Goal: Communication & Community: Answer question/provide support

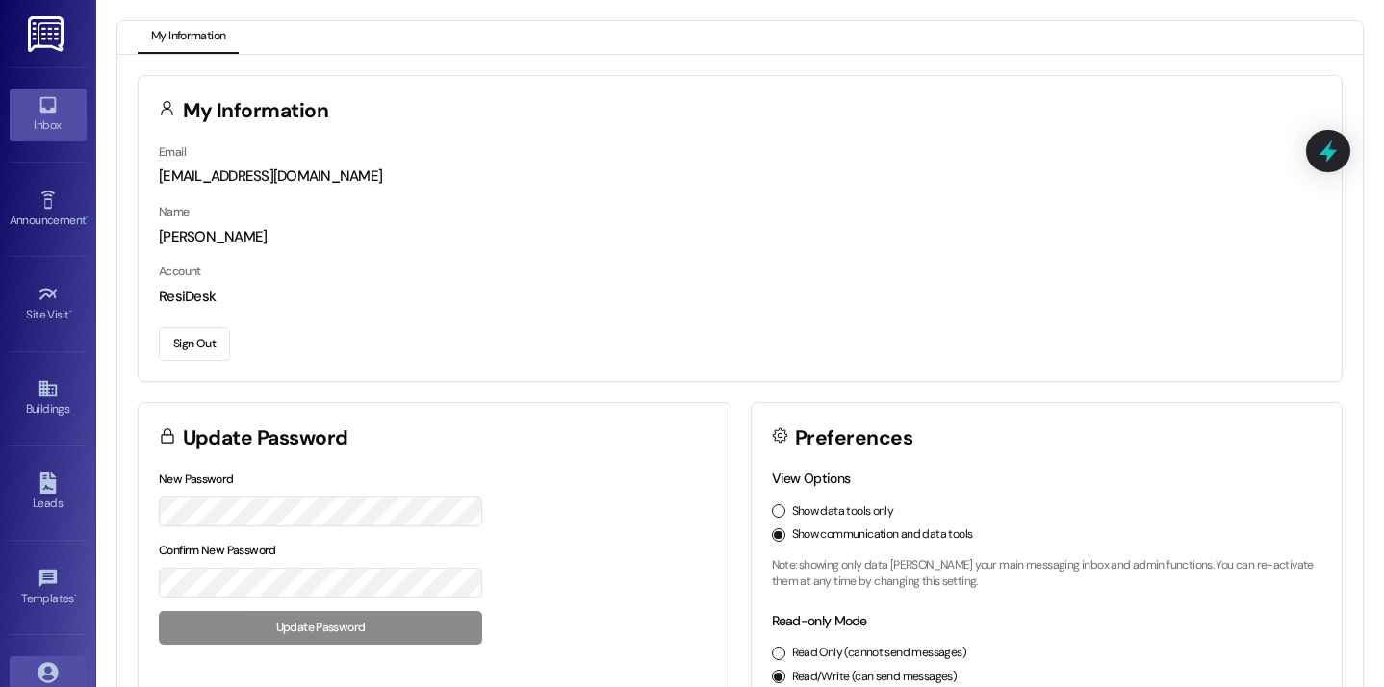
click at [47, 100] on icon at bounding box center [48, 104] width 21 height 21
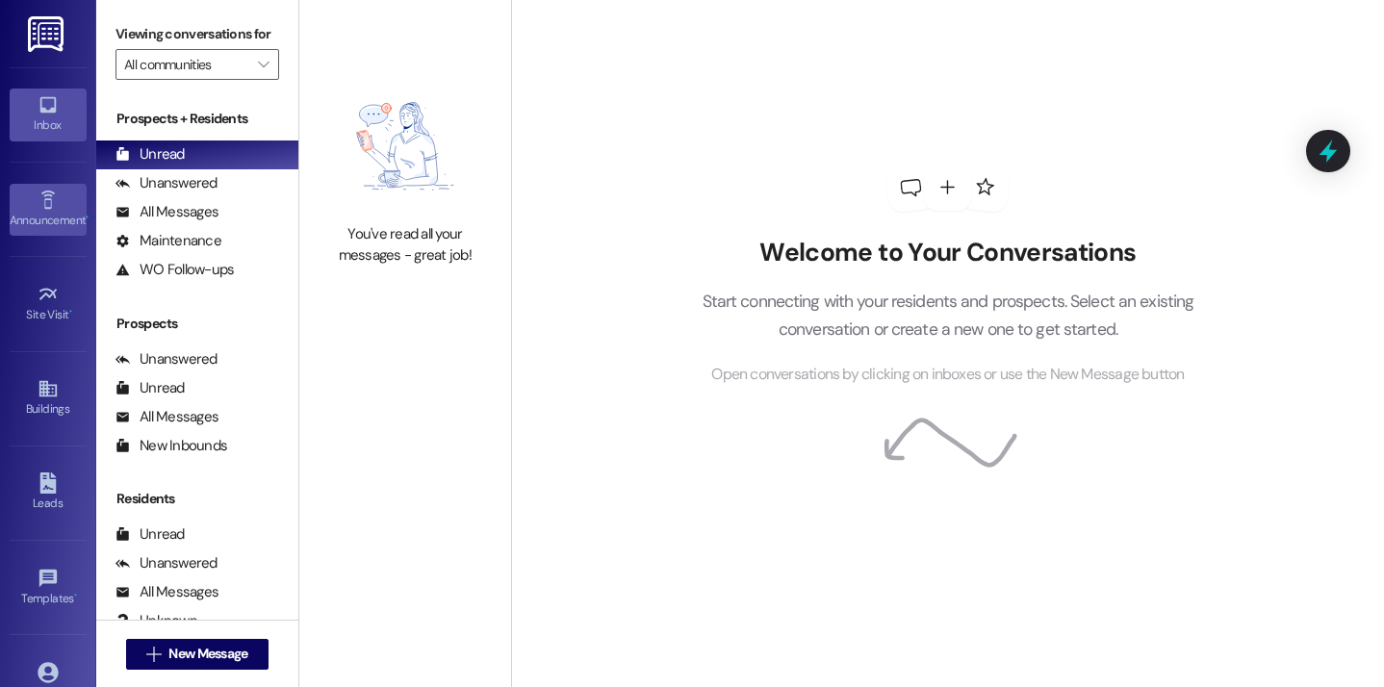
click at [31, 194] on link "Announcement •" at bounding box center [48, 210] width 77 height 52
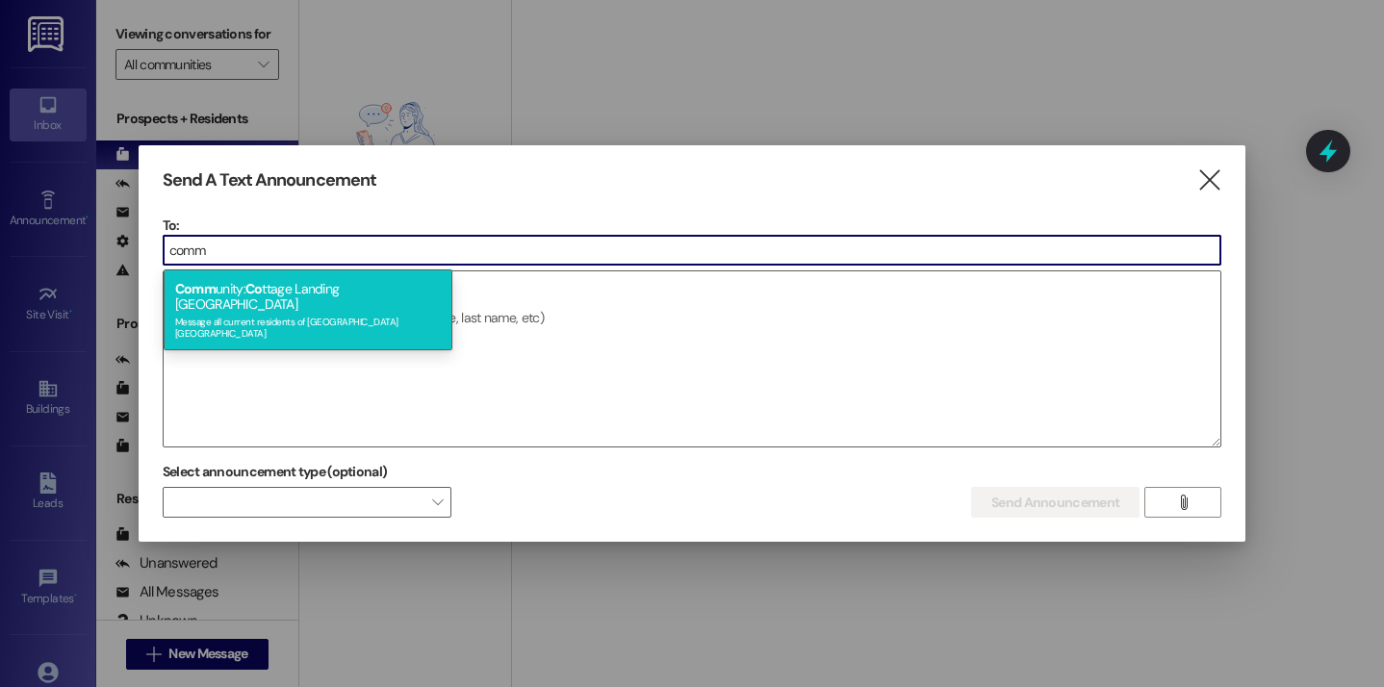
type input "comm"
click at [393, 294] on div "Comm unity: Co ttage Landing Lafayette Message all current residents of Cottage…" at bounding box center [308, 309] width 289 height 81
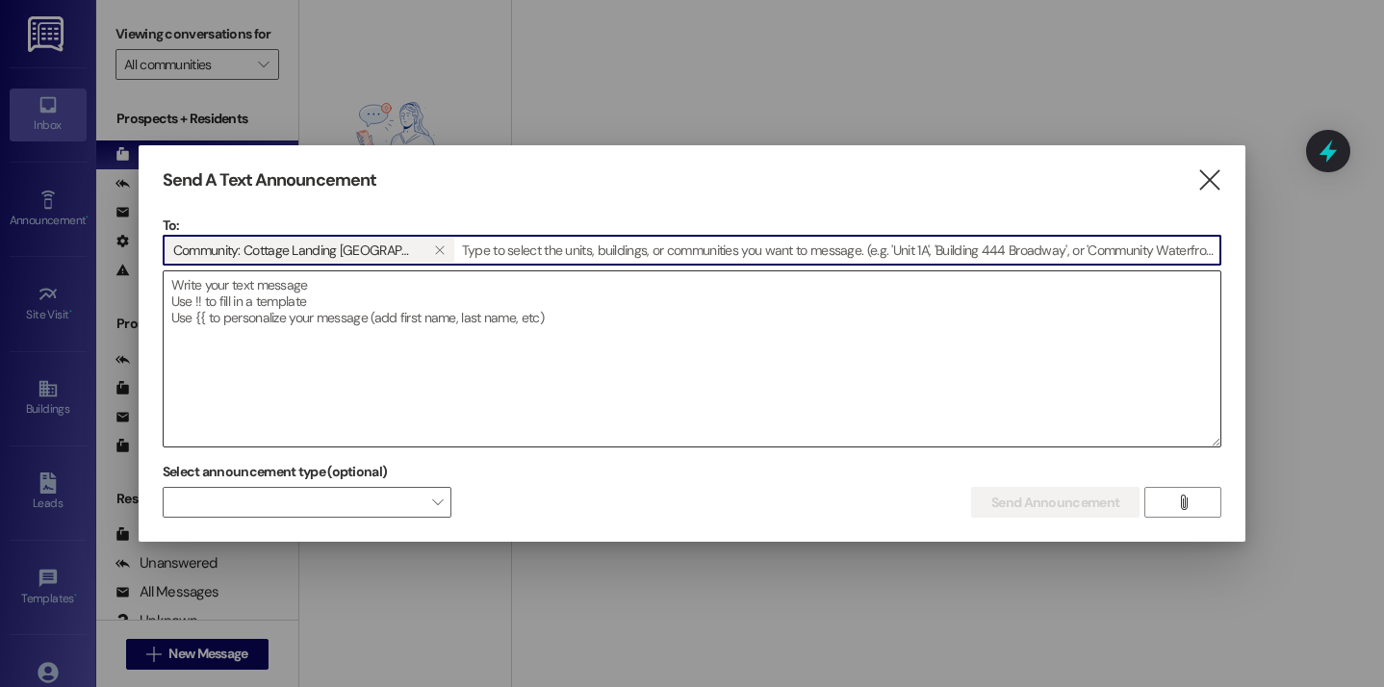
click at [365, 315] on textarea at bounding box center [692, 358] width 1057 height 175
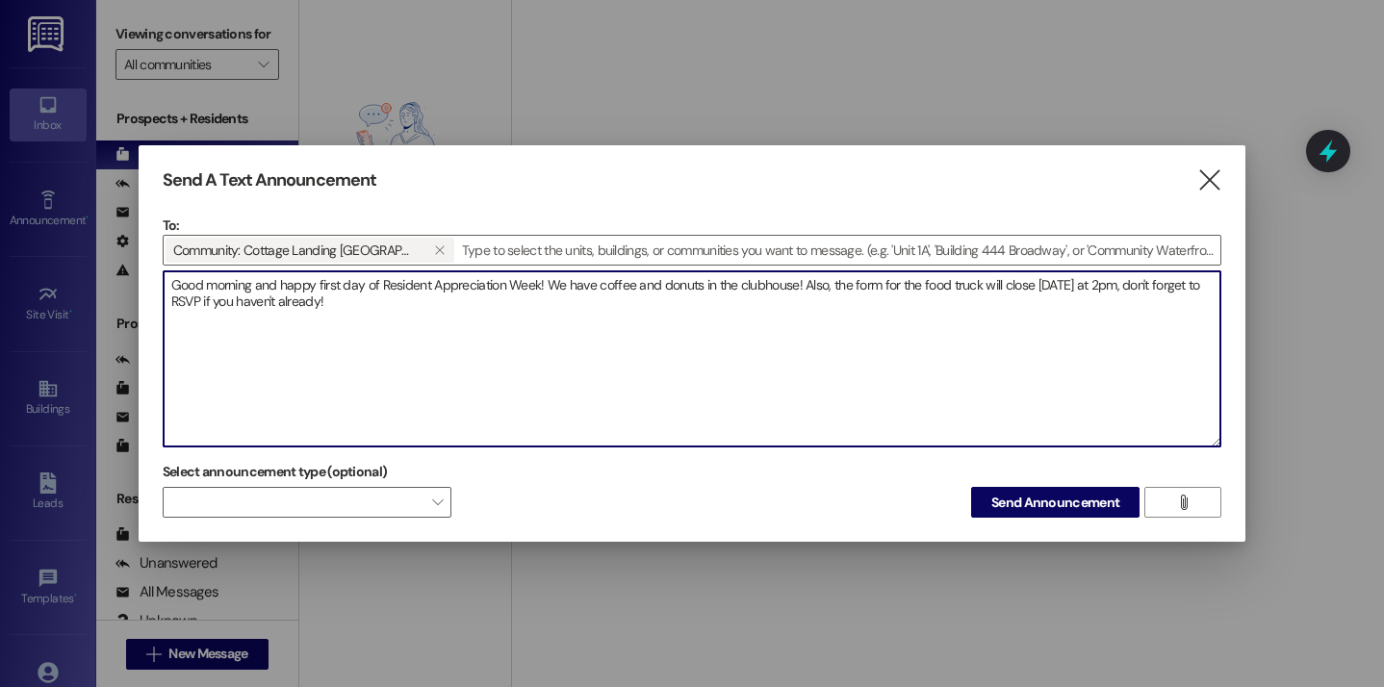
paste textarea "https://forms.gle/sYhGMicqM6rxbFJu5"
type textarea "Good morning and happy first day of Resident Appreciation Week! We have coffee …"
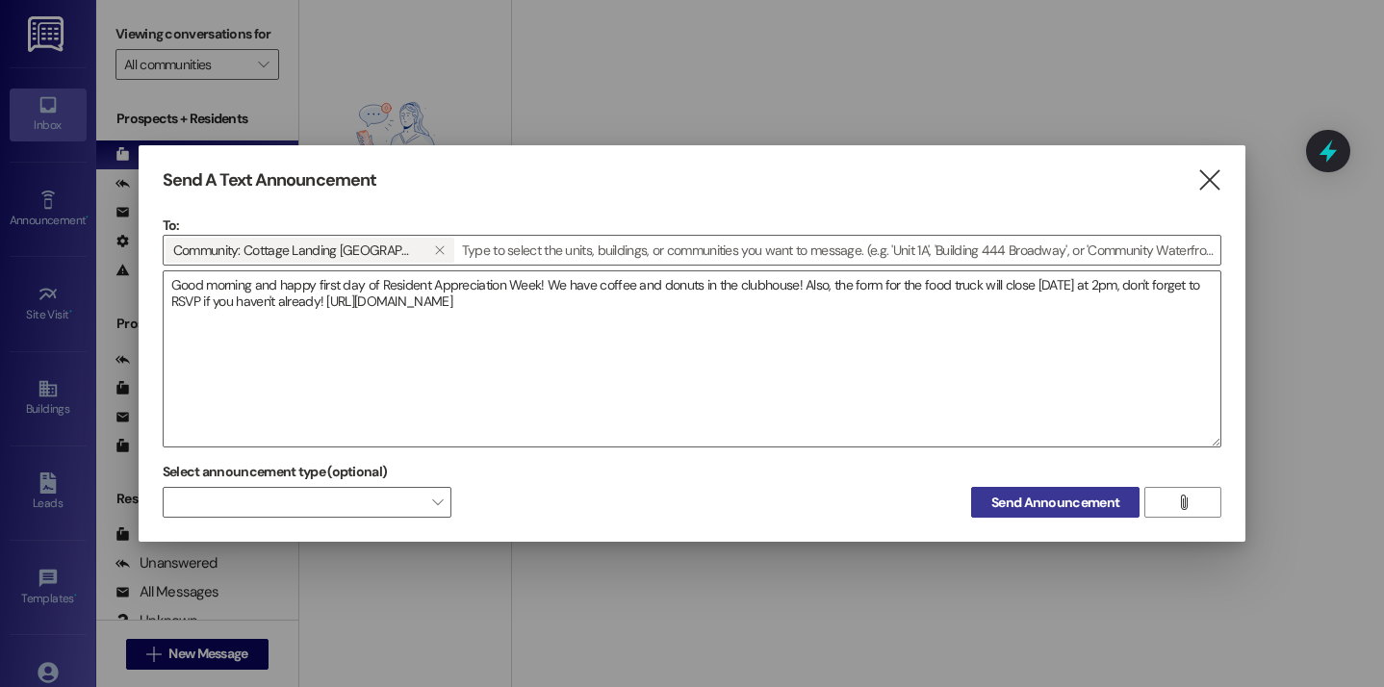
click at [1015, 498] on span "Send Announcement" at bounding box center [1055, 503] width 128 height 20
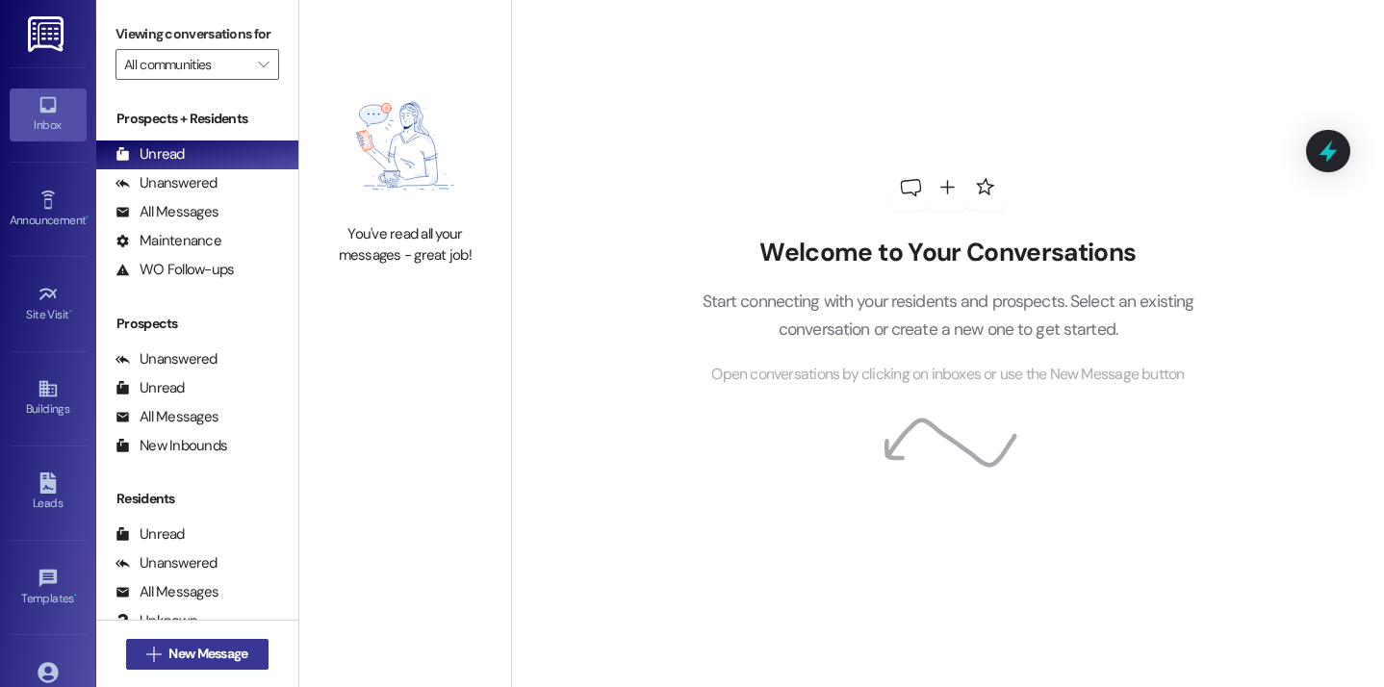
click at [218, 652] on span "New Message" at bounding box center [207, 654] width 79 height 20
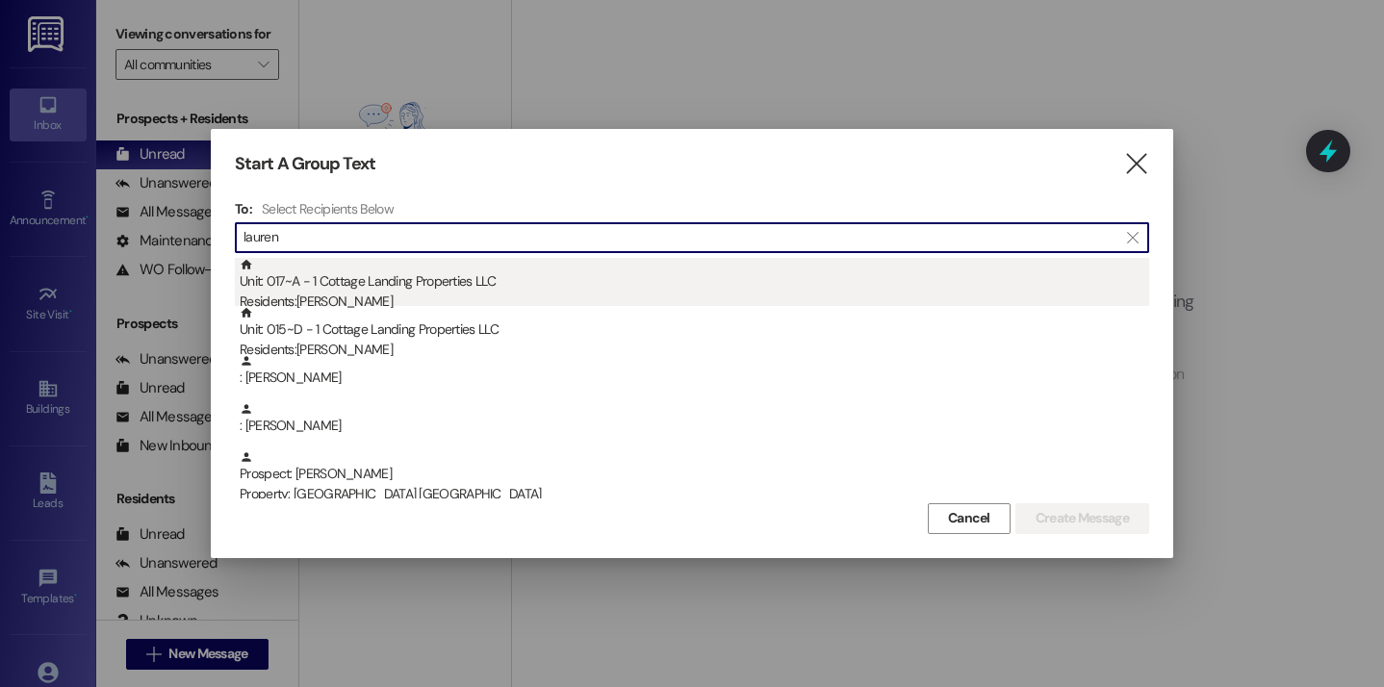
type input "lauren"
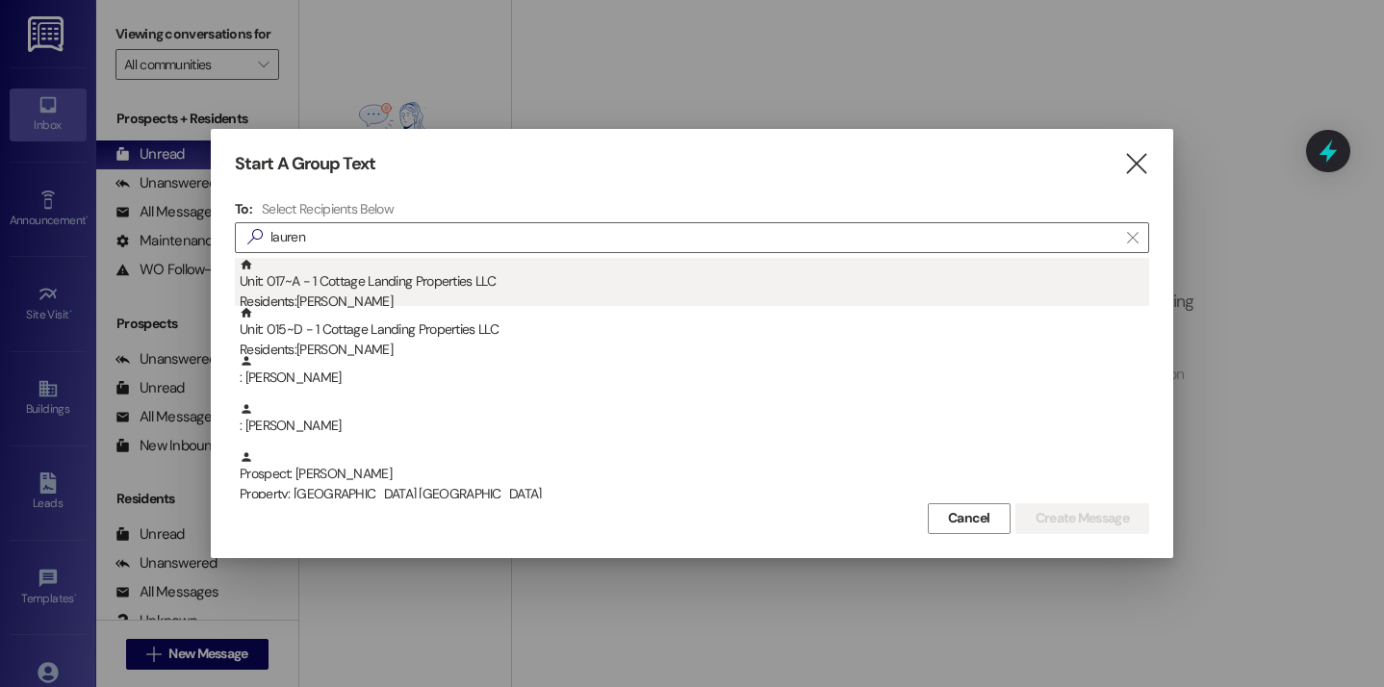
click at [461, 291] on div "Unit: 017~A - 1 Cottage Landing Properties LLC Residents: Lauren Fontenot" at bounding box center [694, 285] width 909 height 55
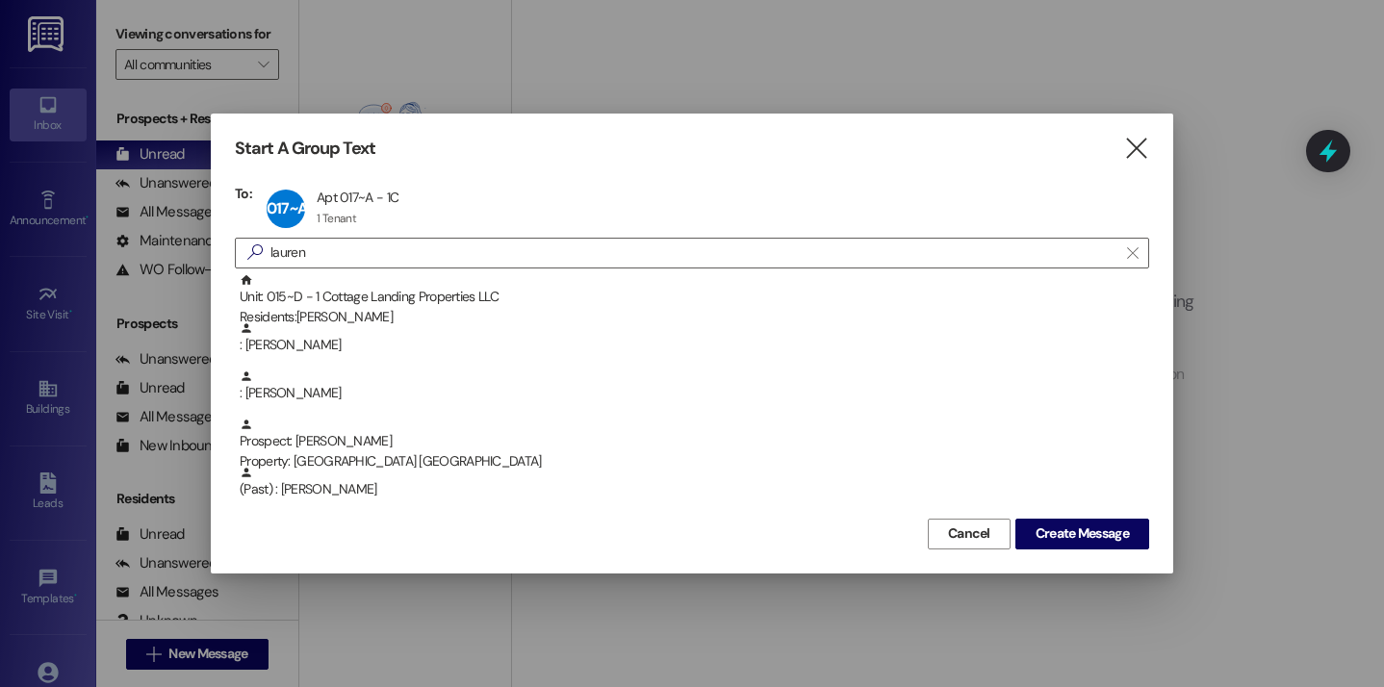
click at [1096, 557] on div "Start A Group Text  To: 017~A Apt 017~A - 1C Apt 017~A - 1C 1 Tenant 1 Tenant …" at bounding box center [692, 343] width 962 height 459
click at [1091, 548] on button "Create Message" at bounding box center [1082, 534] width 134 height 31
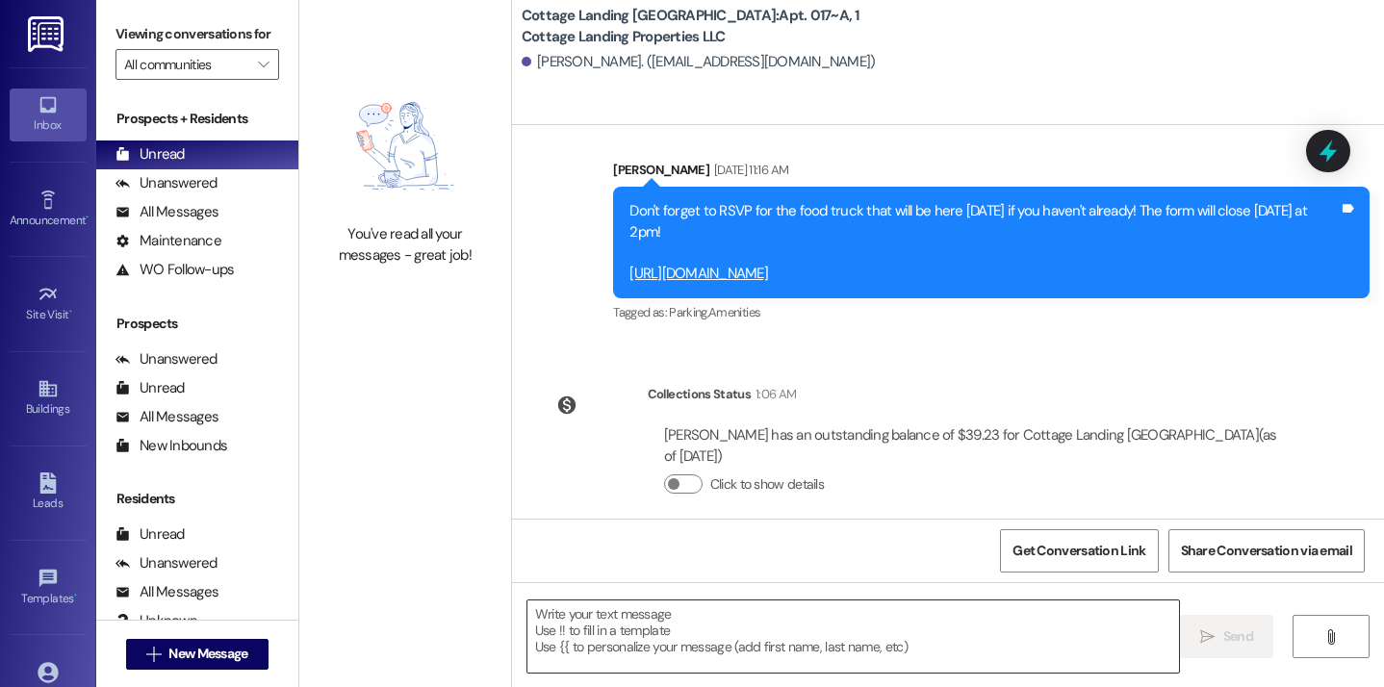
scroll to position [63051, 0]
click at [641, 617] on textarea at bounding box center [853, 637] width 653 height 72
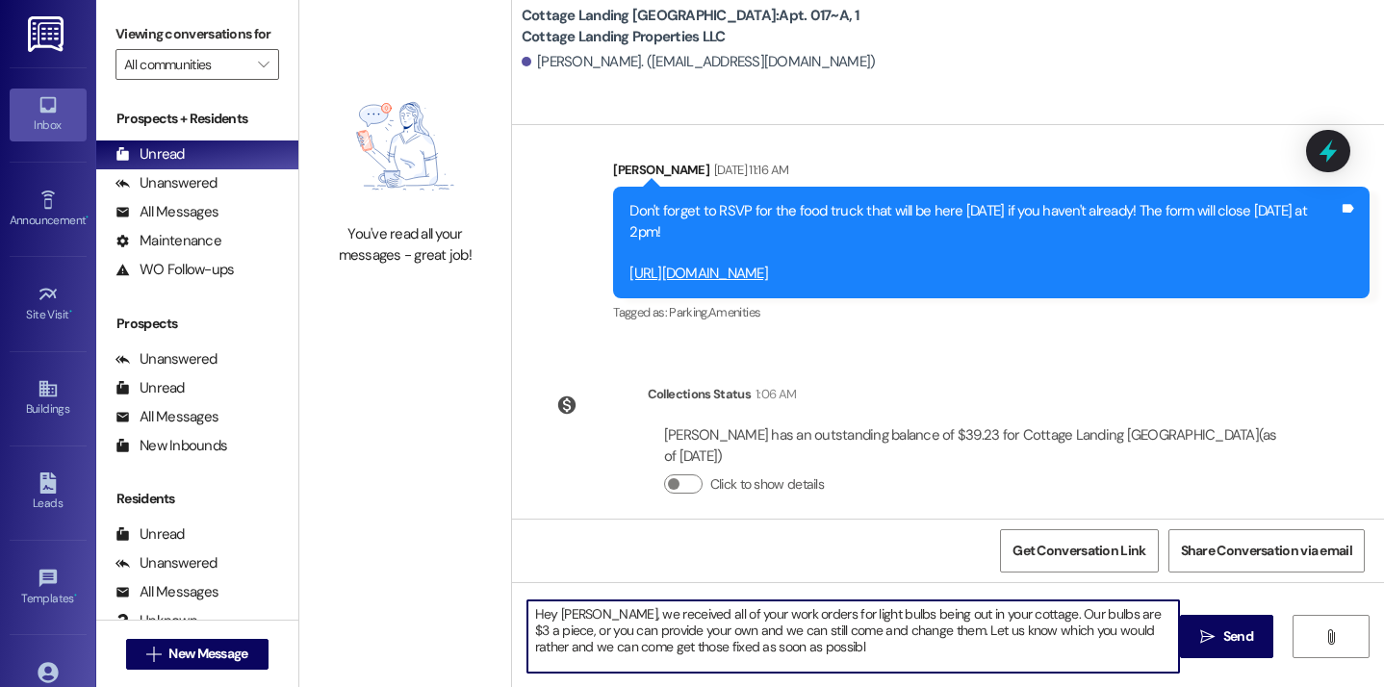
type textarea "Hey Lauren, we received all of your work orders for light bulbs being out in yo…"
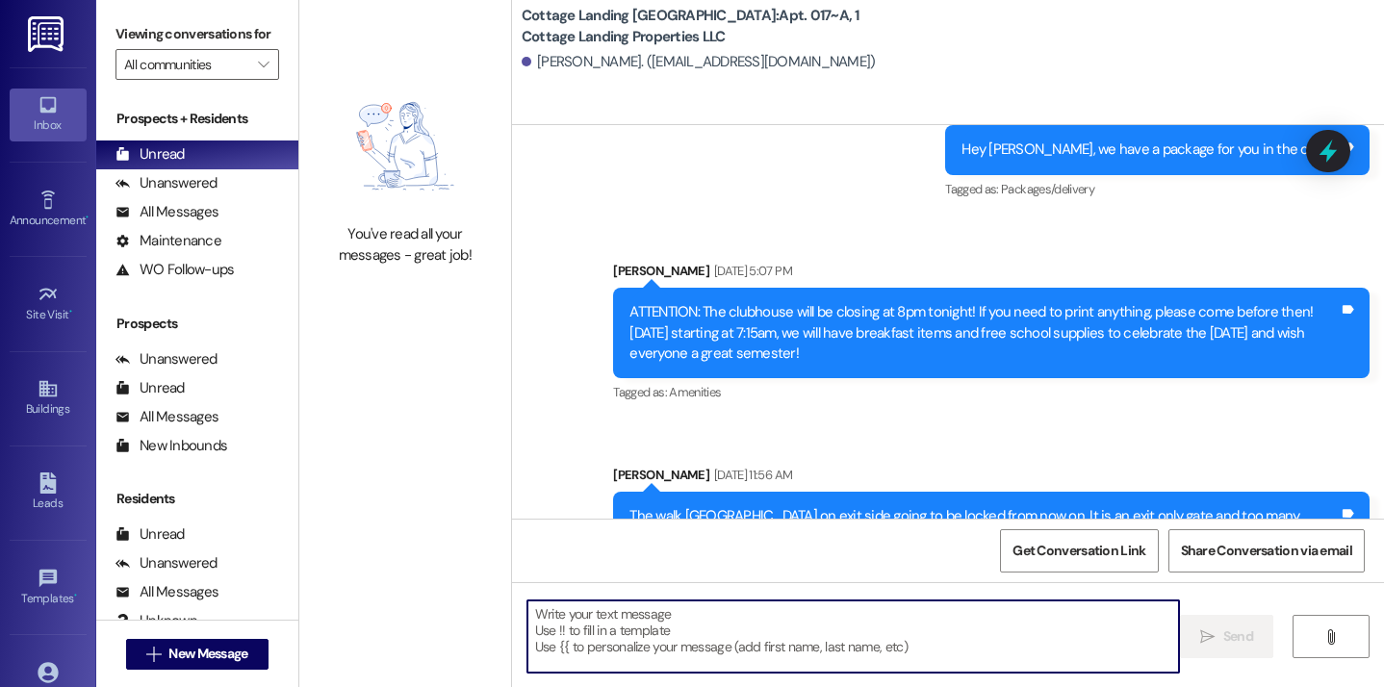
scroll to position [63227, 0]
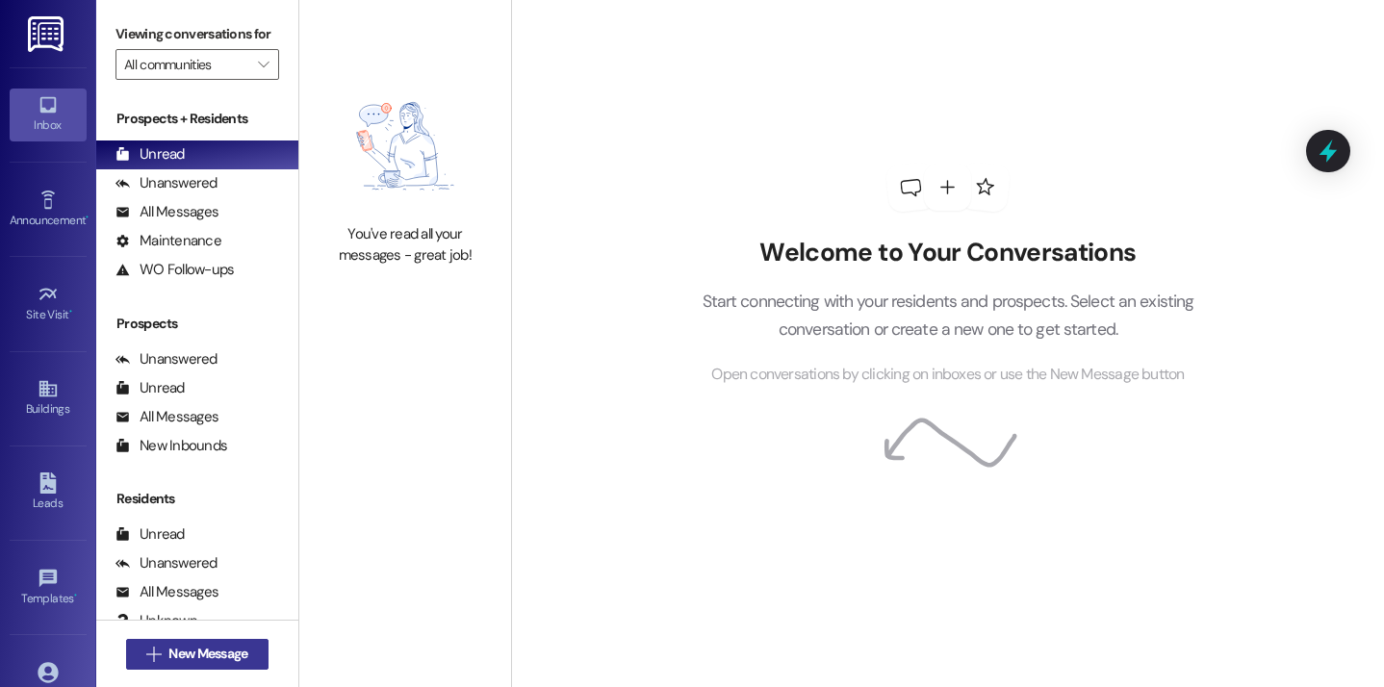
click at [200, 647] on span "New Message" at bounding box center [207, 654] width 79 height 20
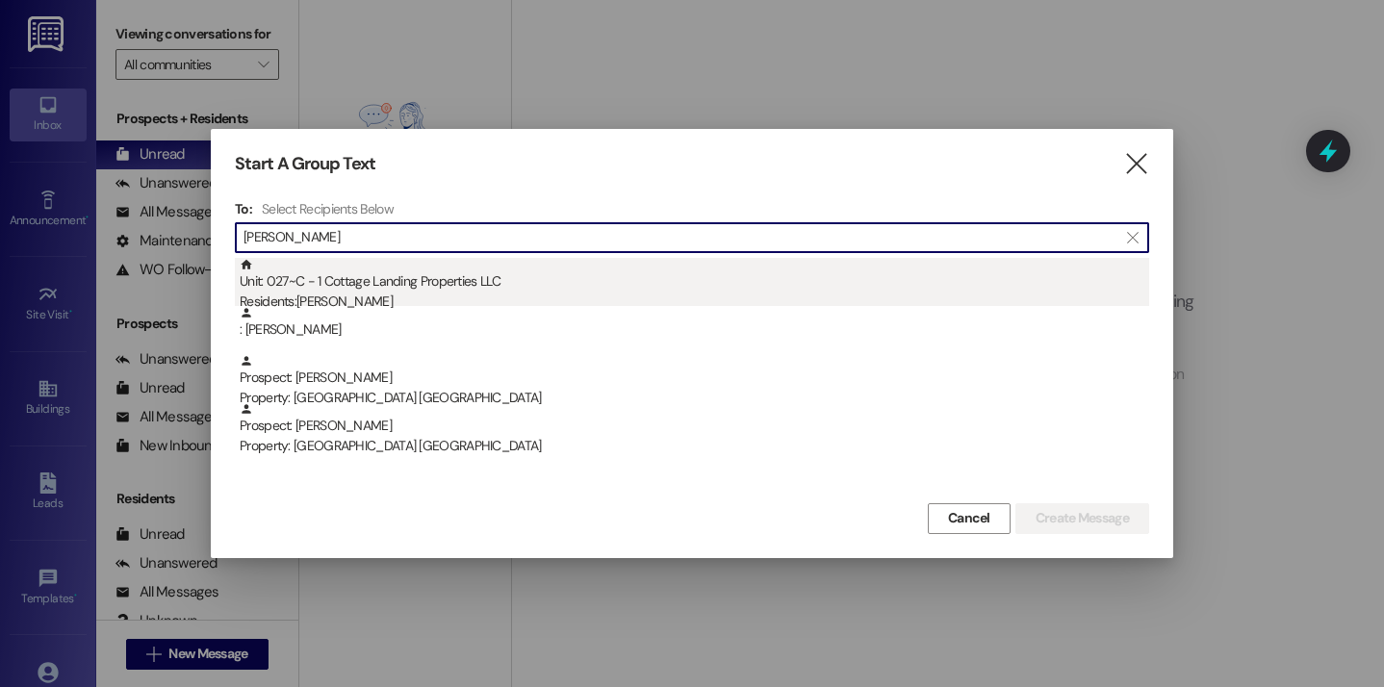
type input "[PERSON_NAME]"
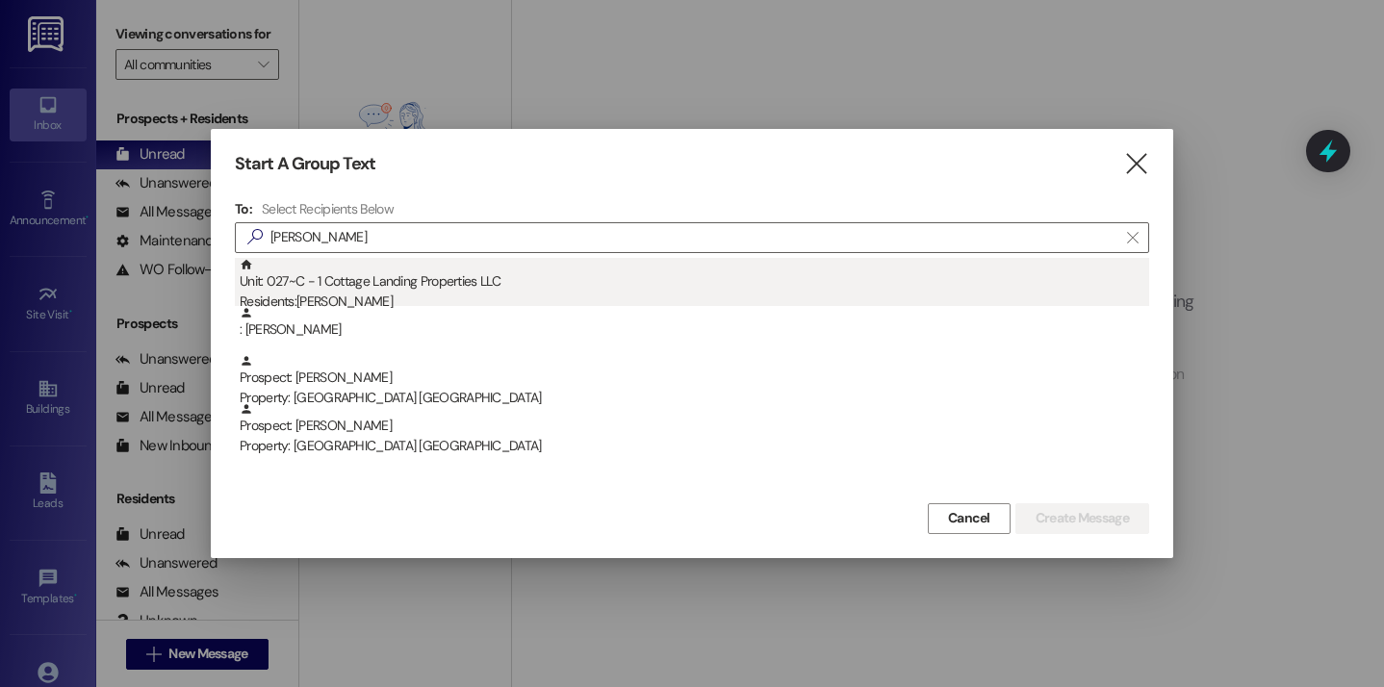
click at [468, 277] on div "Unit: 027~C - 1 Cottage Landing Properties LLC Residents: [PERSON_NAME]" at bounding box center [694, 285] width 909 height 55
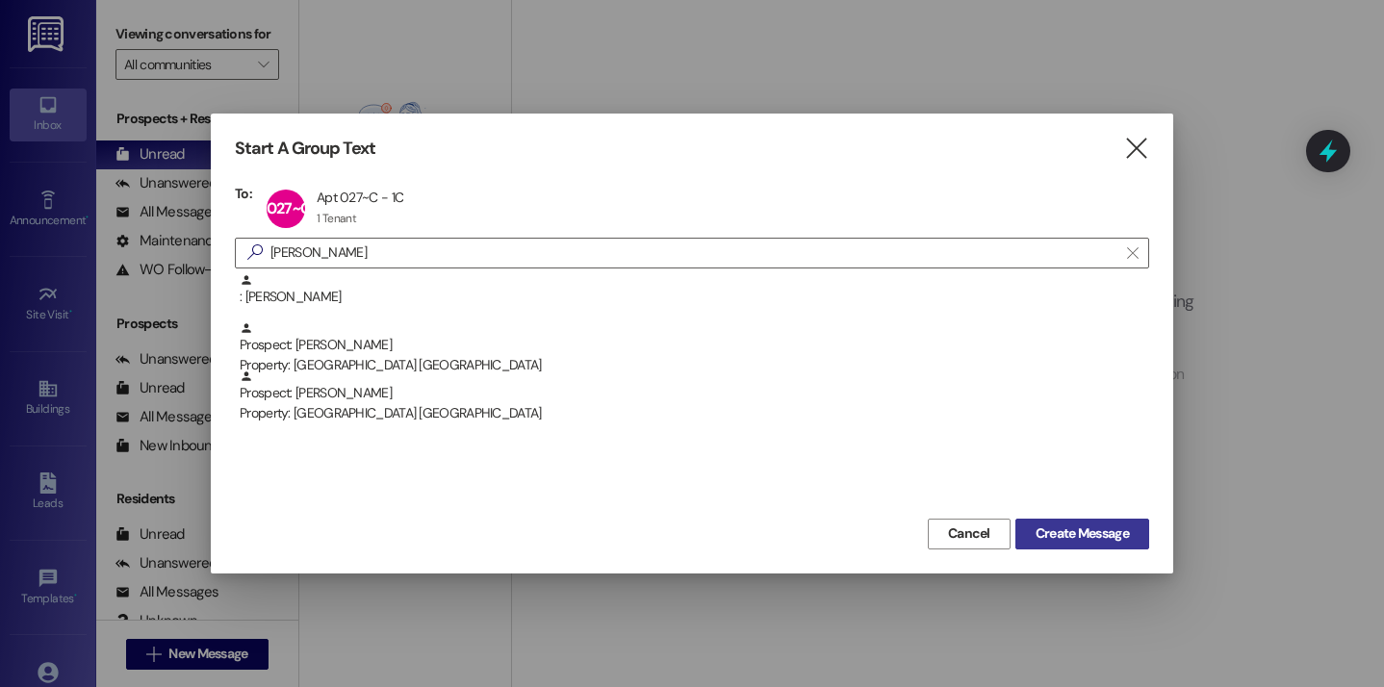
click at [1054, 536] on span "Create Message" at bounding box center [1082, 534] width 93 height 20
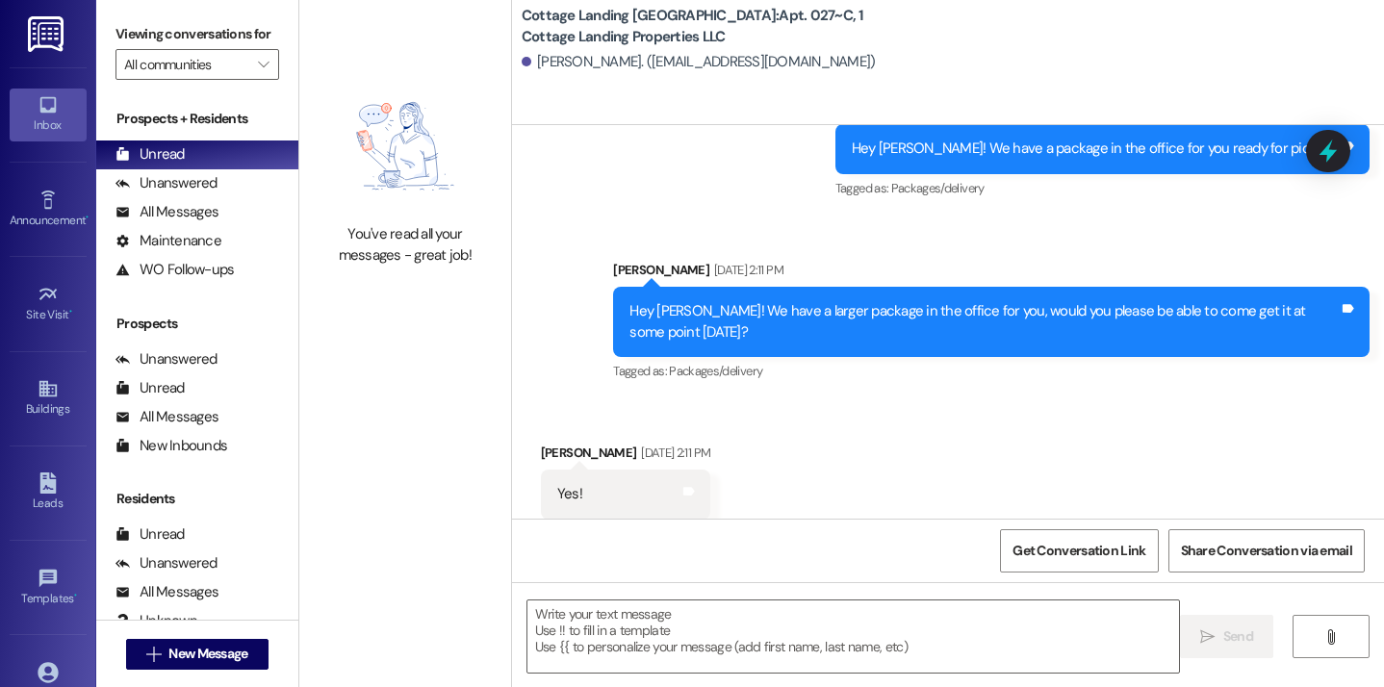
scroll to position [857, 0]
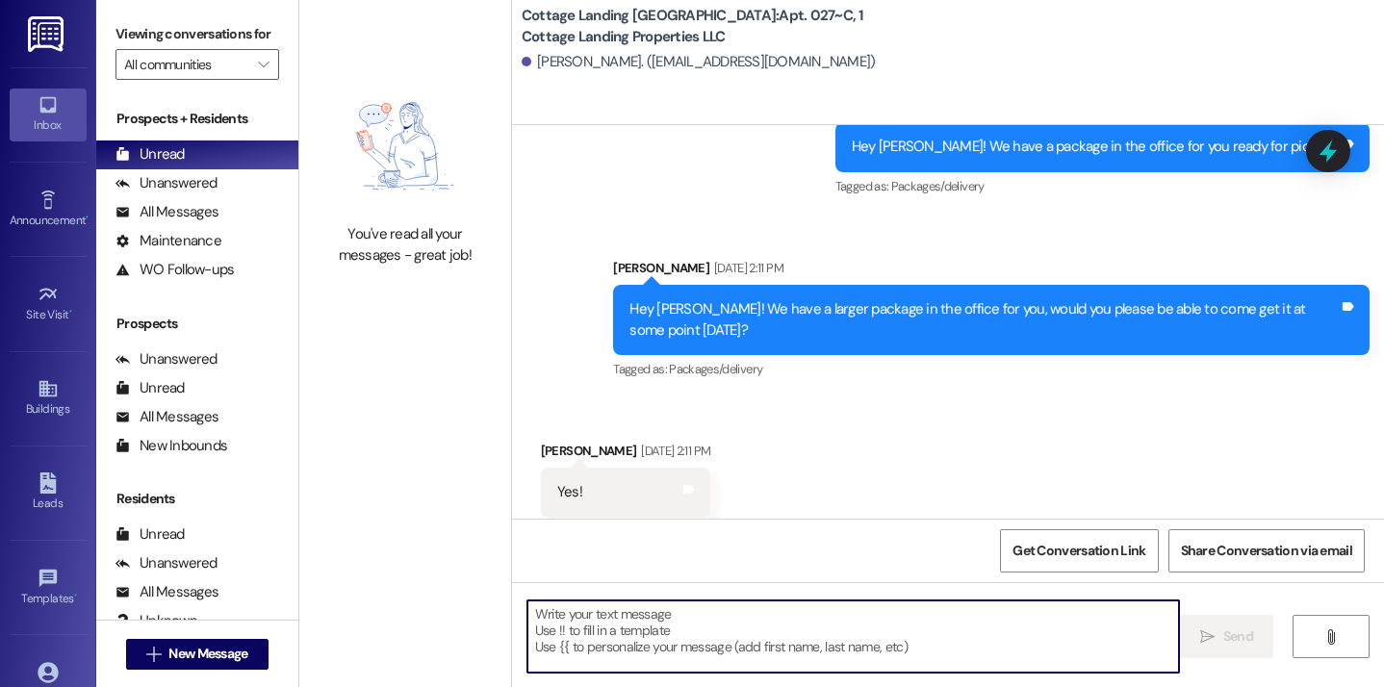
click at [667, 618] on textarea at bounding box center [853, 637] width 653 height 72
type textarea "!!"
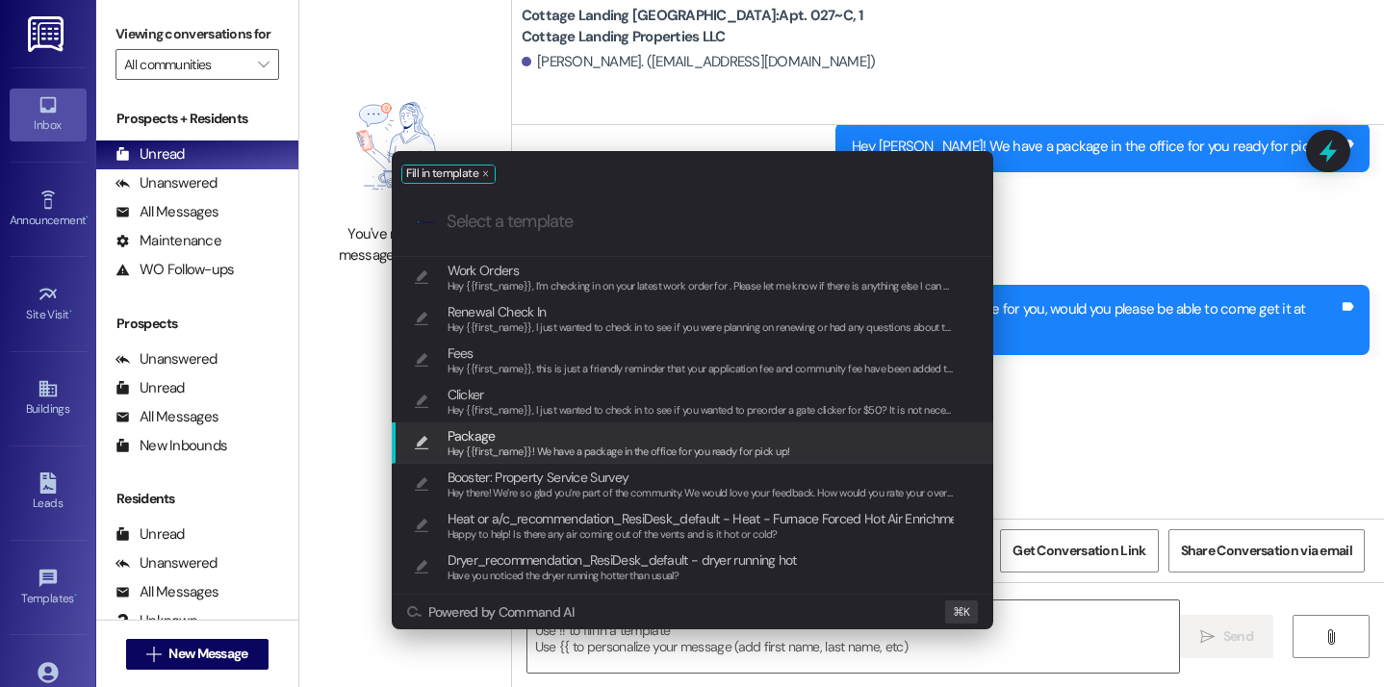
click at [615, 441] on span "Package" at bounding box center [619, 435] width 343 height 21
type textarea "Hey {{first_name}}! We have a package in the office for you ready for pick up!"
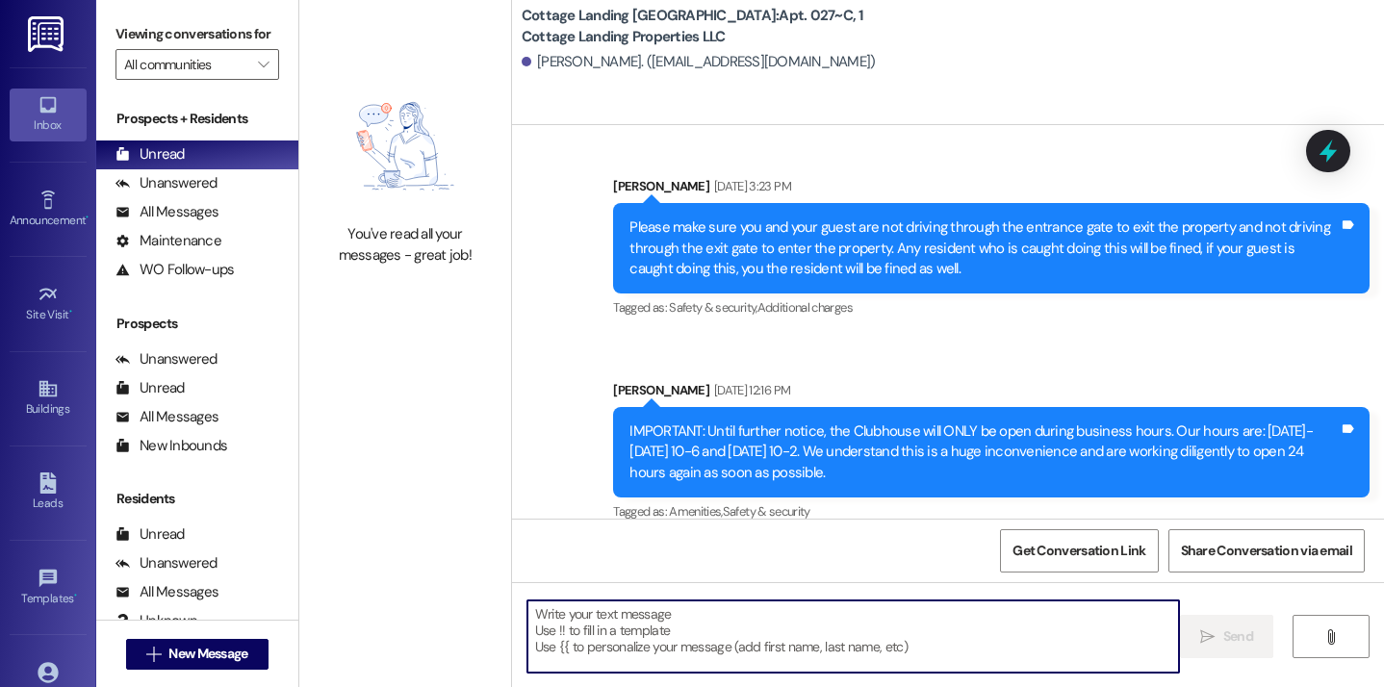
scroll to position [3725, 0]
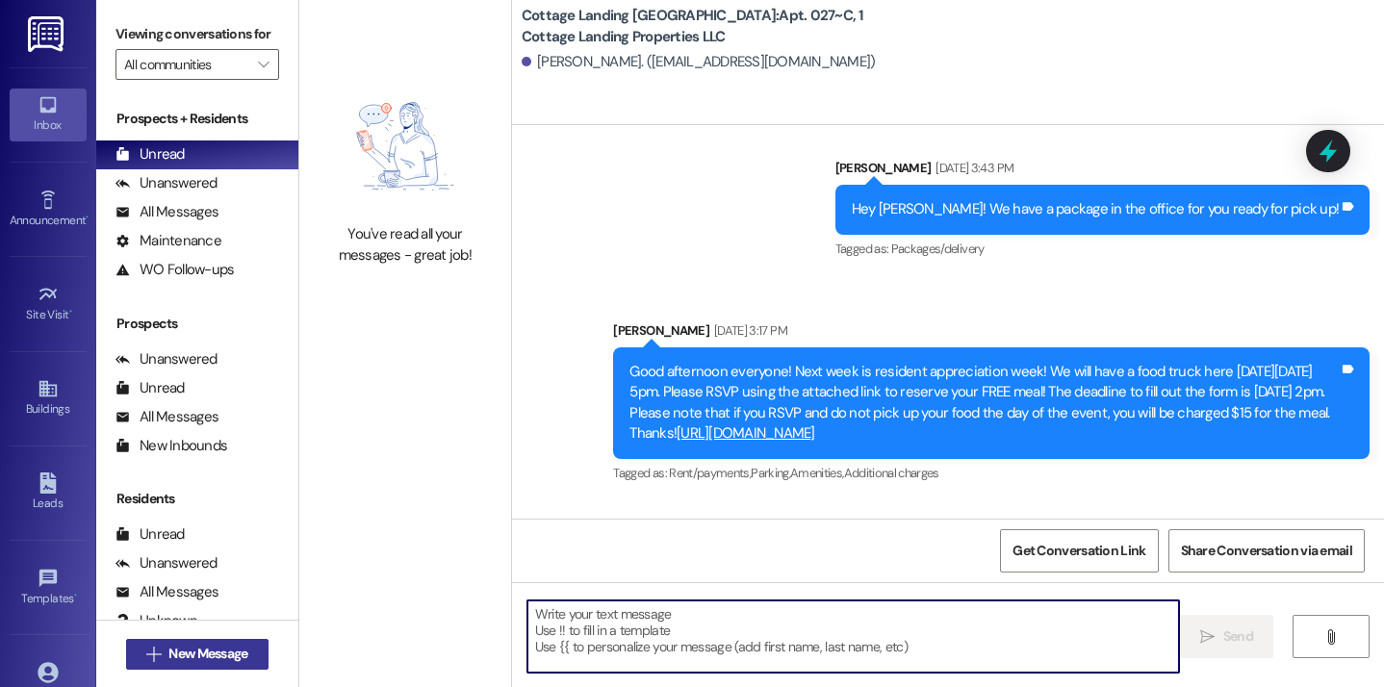
click at [229, 660] on span "New Message" at bounding box center [207, 654] width 79 height 20
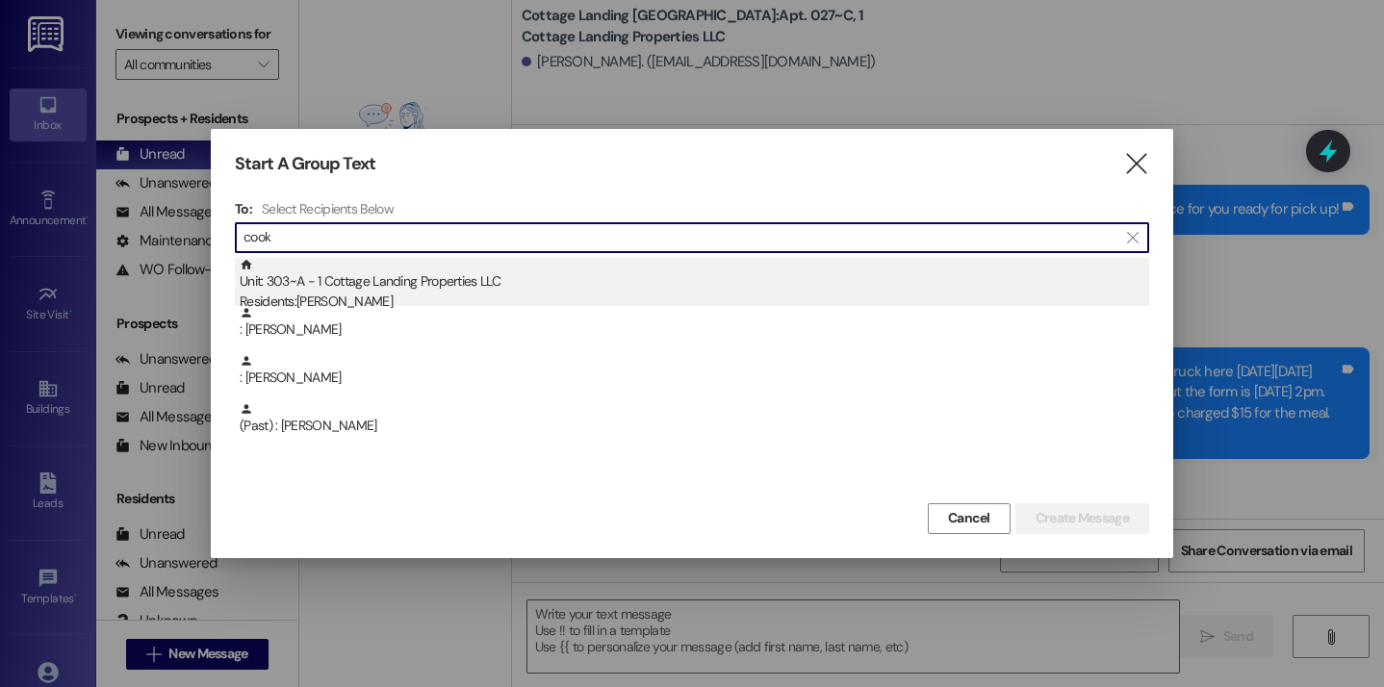
type input "cook"
click at [442, 269] on div "Unit: 303~A - 1 Cottage Landing Properties LLC Residents: Mia Cook" at bounding box center [694, 285] width 909 height 55
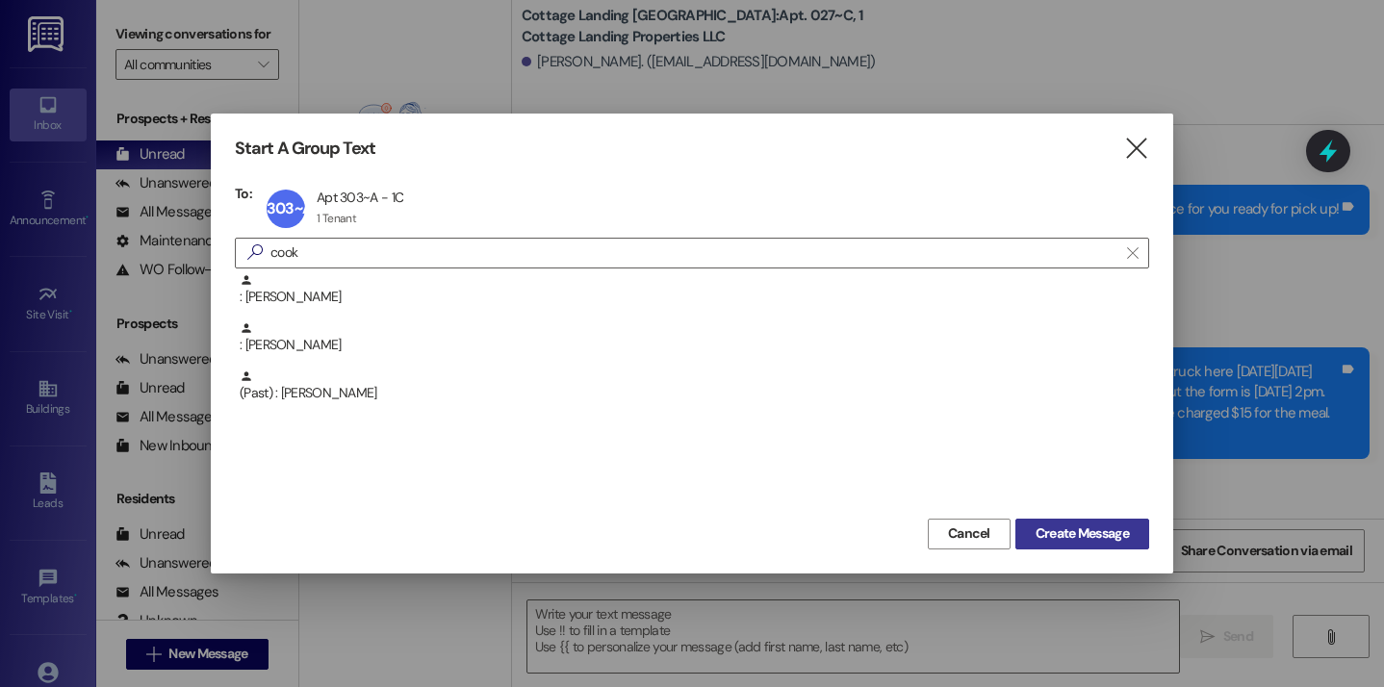
click at [1043, 538] on span "Create Message" at bounding box center [1082, 534] width 93 height 20
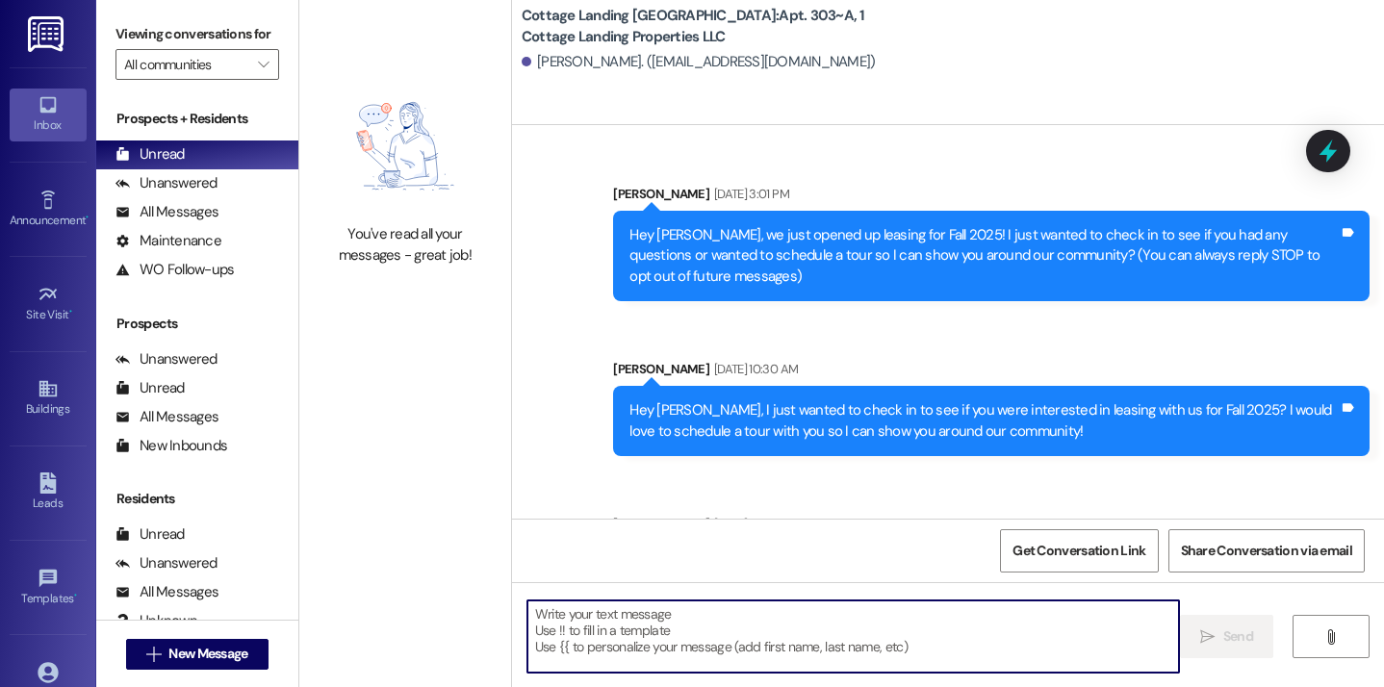
click at [743, 642] on textarea at bounding box center [853, 637] width 653 height 72
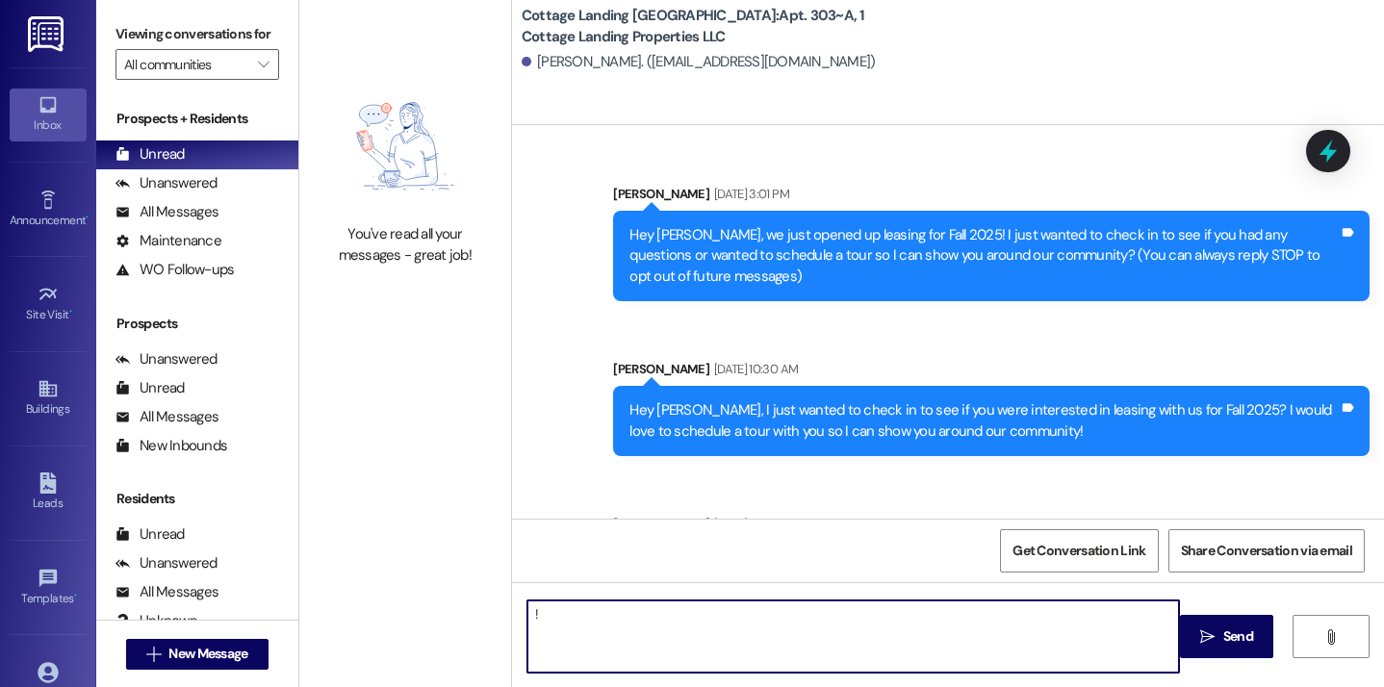
scroll to position [35413, 0]
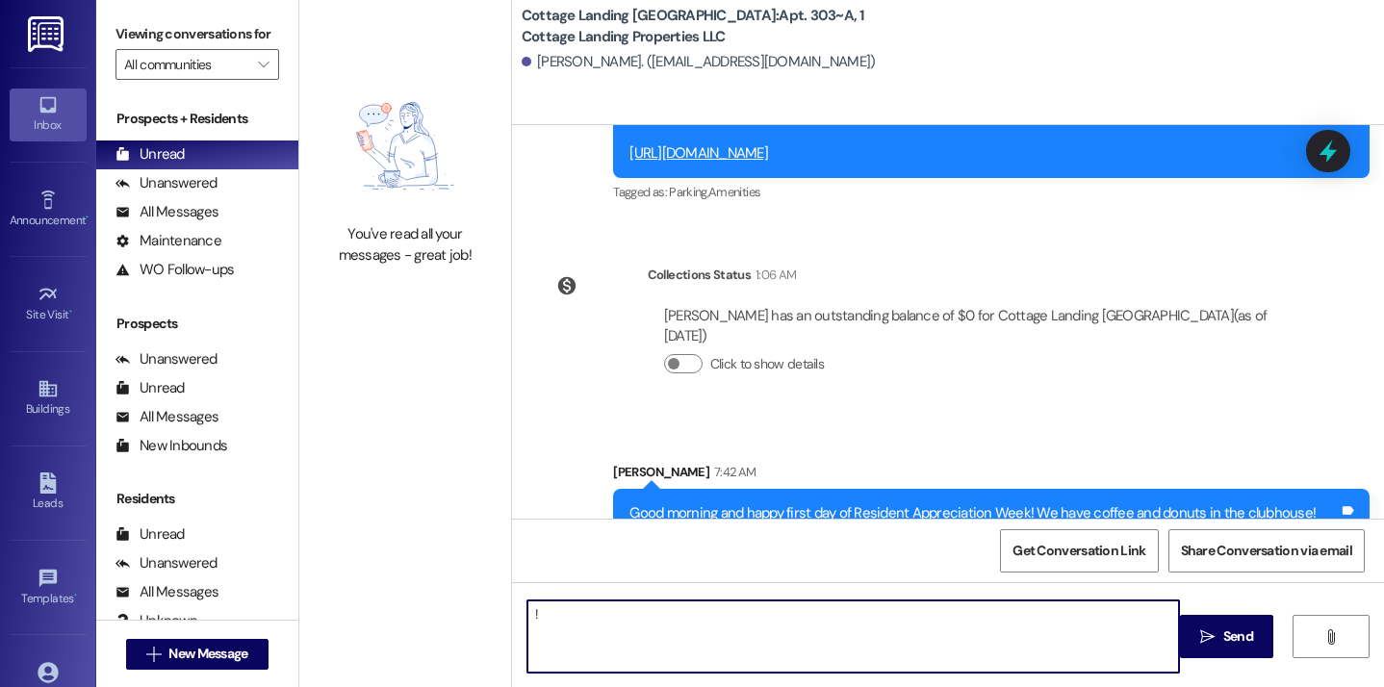
type textarea "!!"
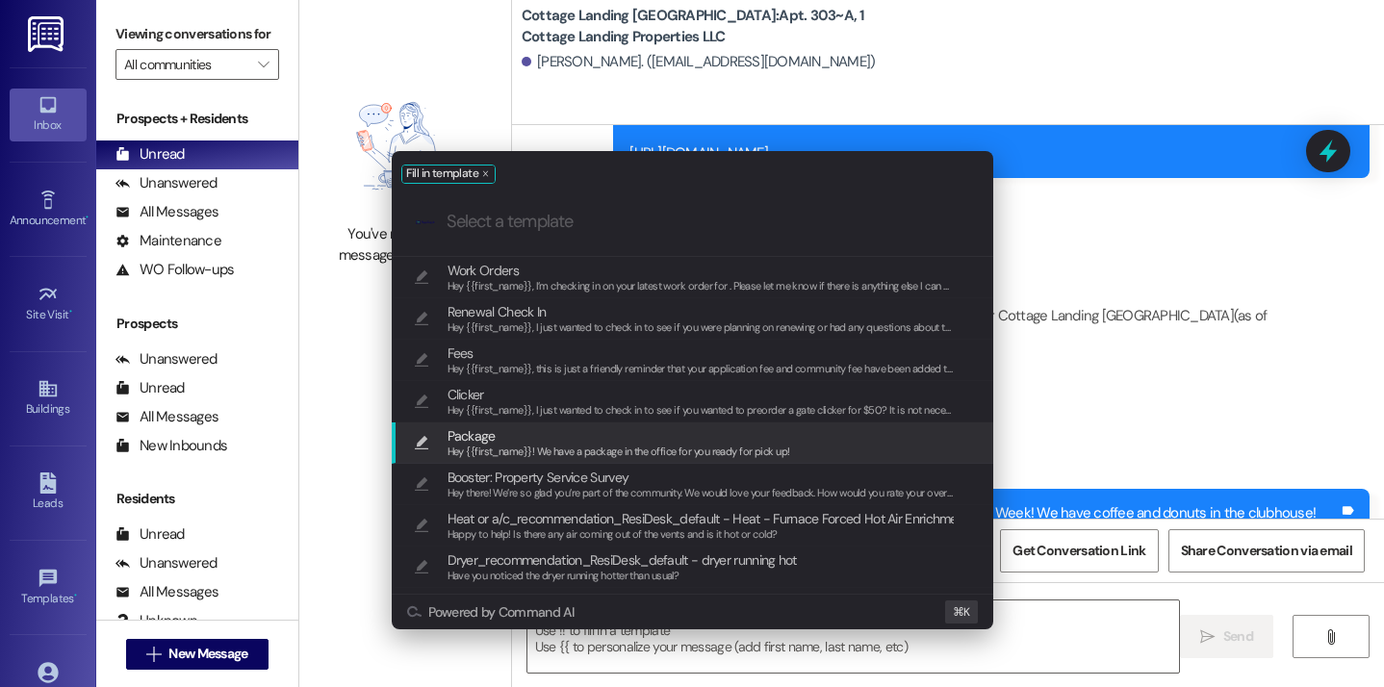
click at [569, 435] on span "Package" at bounding box center [619, 435] width 343 height 21
type textarea "Hey {{first_name}}! We have a package in the office for you ready for pick up!"
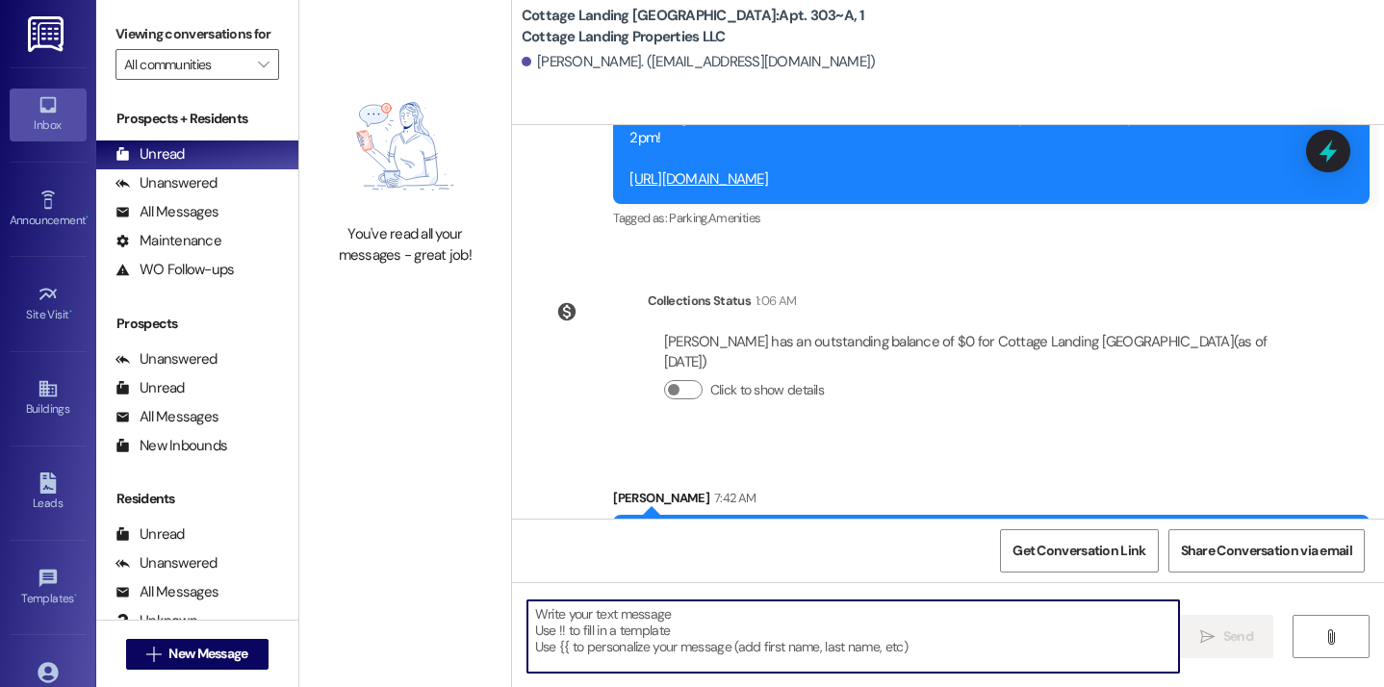
scroll to position [35547, 0]
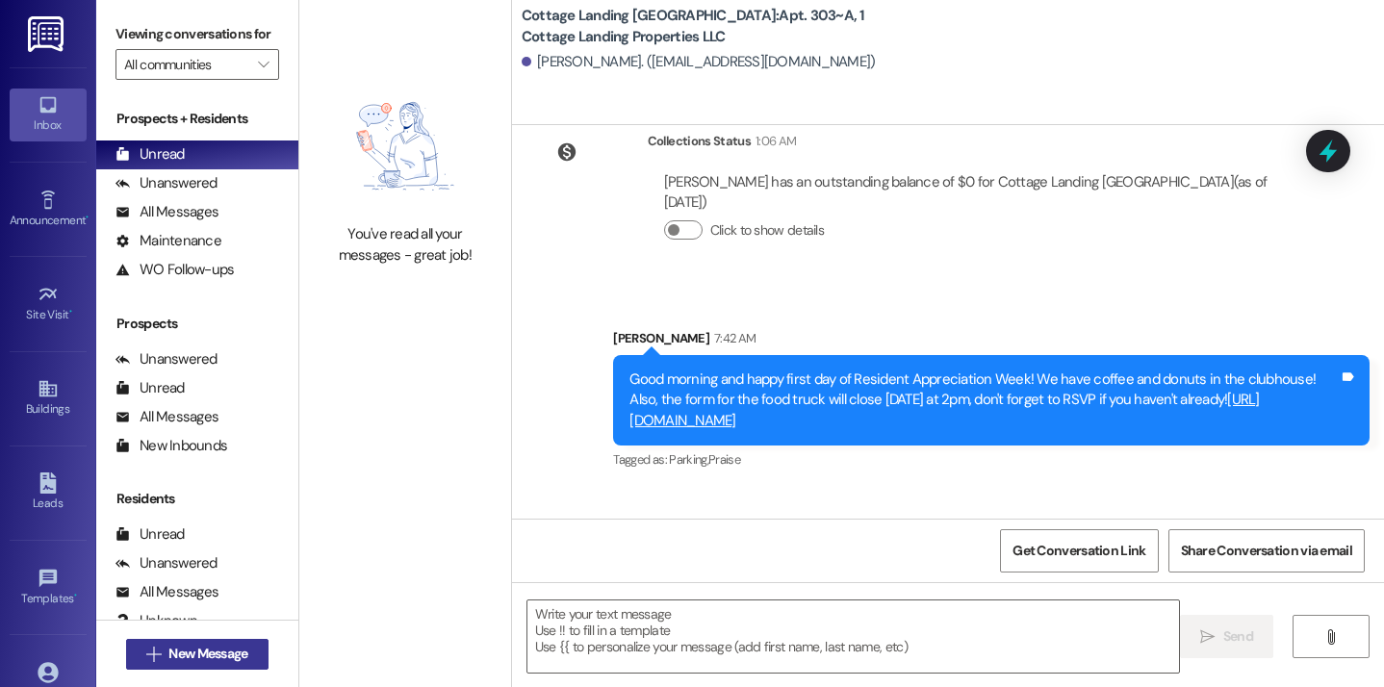
click at [222, 652] on span "New Message" at bounding box center [207, 654] width 79 height 20
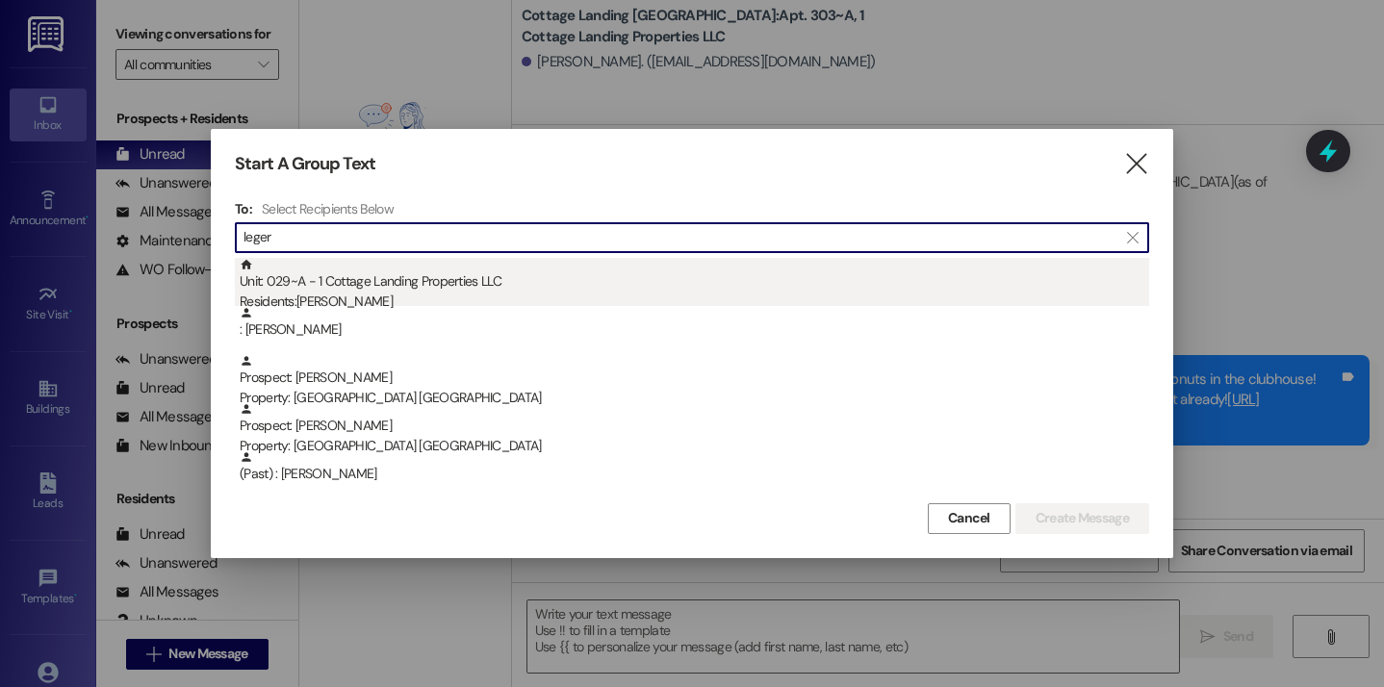
type input "leger"
click at [435, 284] on div "Unit: 029~A - 1 Cottage Landing Properties LLC Residents: Hallie Leger" at bounding box center [694, 285] width 909 height 55
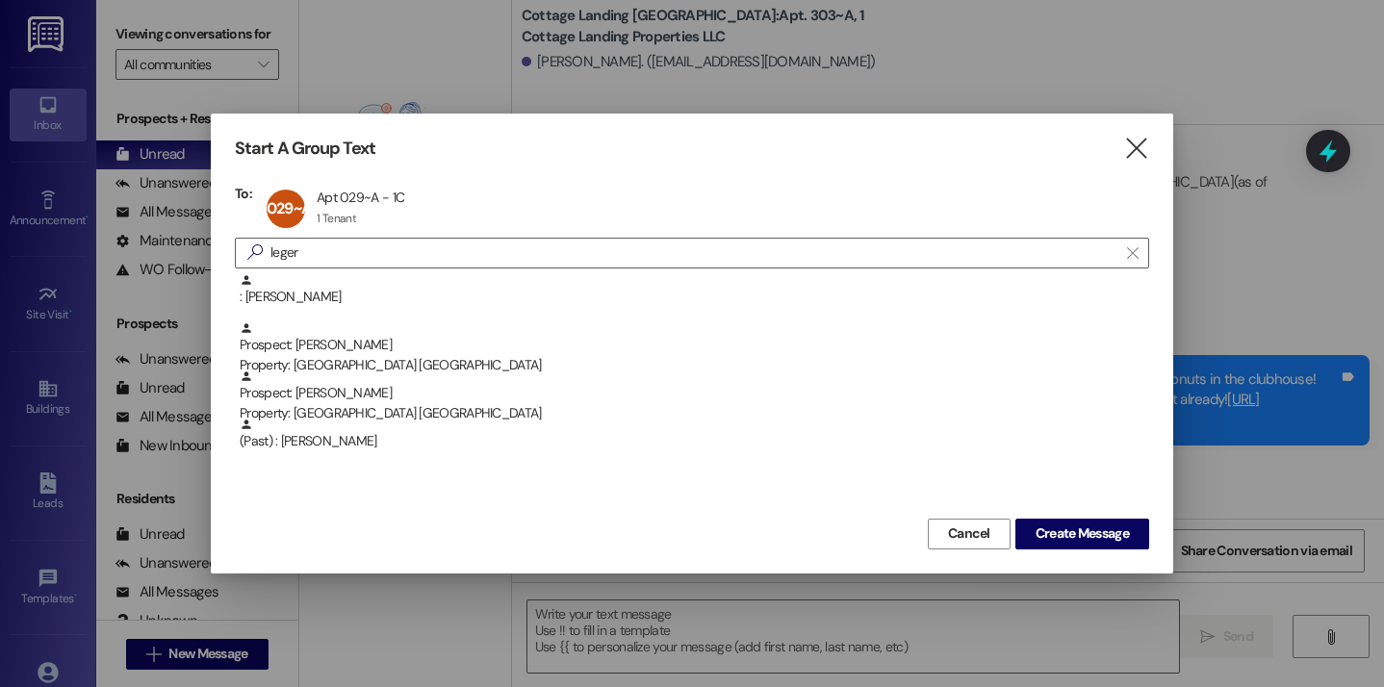
click at [1062, 550] on div "Start A Group Text  To: 029~A Apt 029~A - 1C Apt 029~A - 1C 1 Tenant 1 Tenant …" at bounding box center [692, 343] width 962 height 459
click at [1062, 540] on span "Create Message" at bounding box center [1082, 534] width 93 height 20
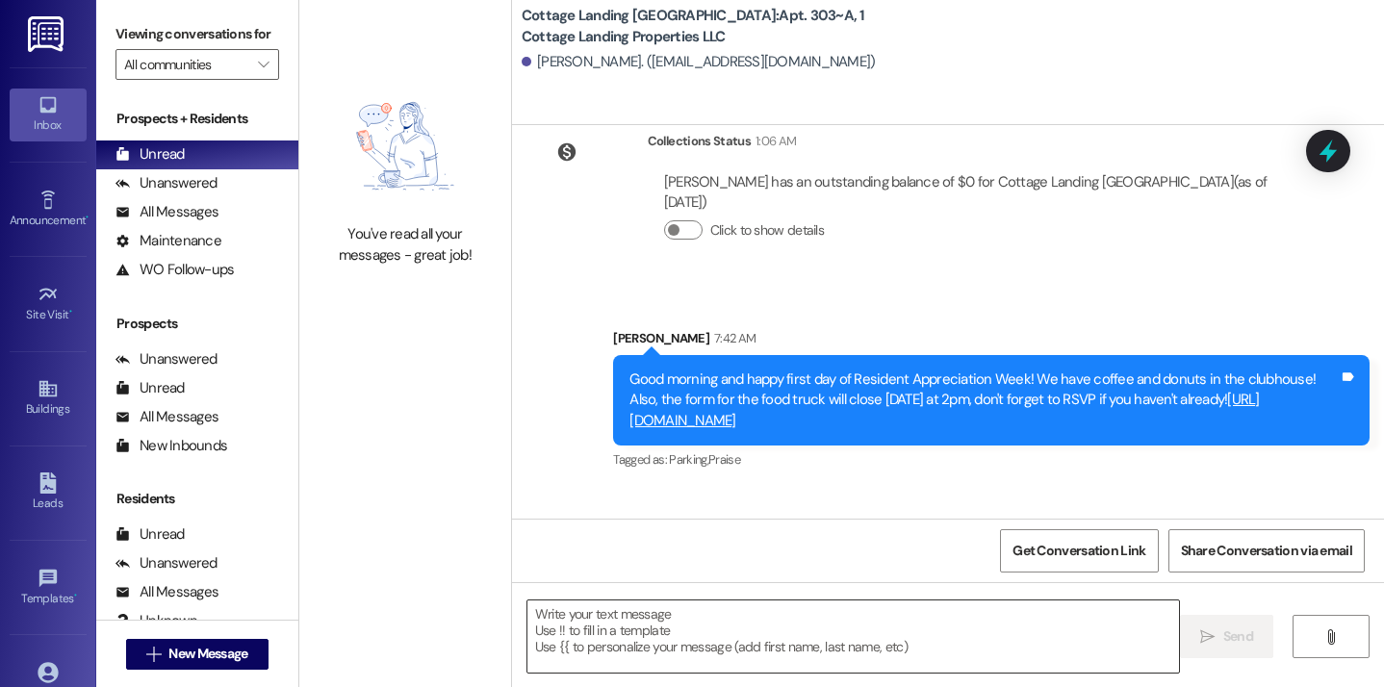
click at [833, 625] on textarea at bounding box center [853, 637] width 653 height 72
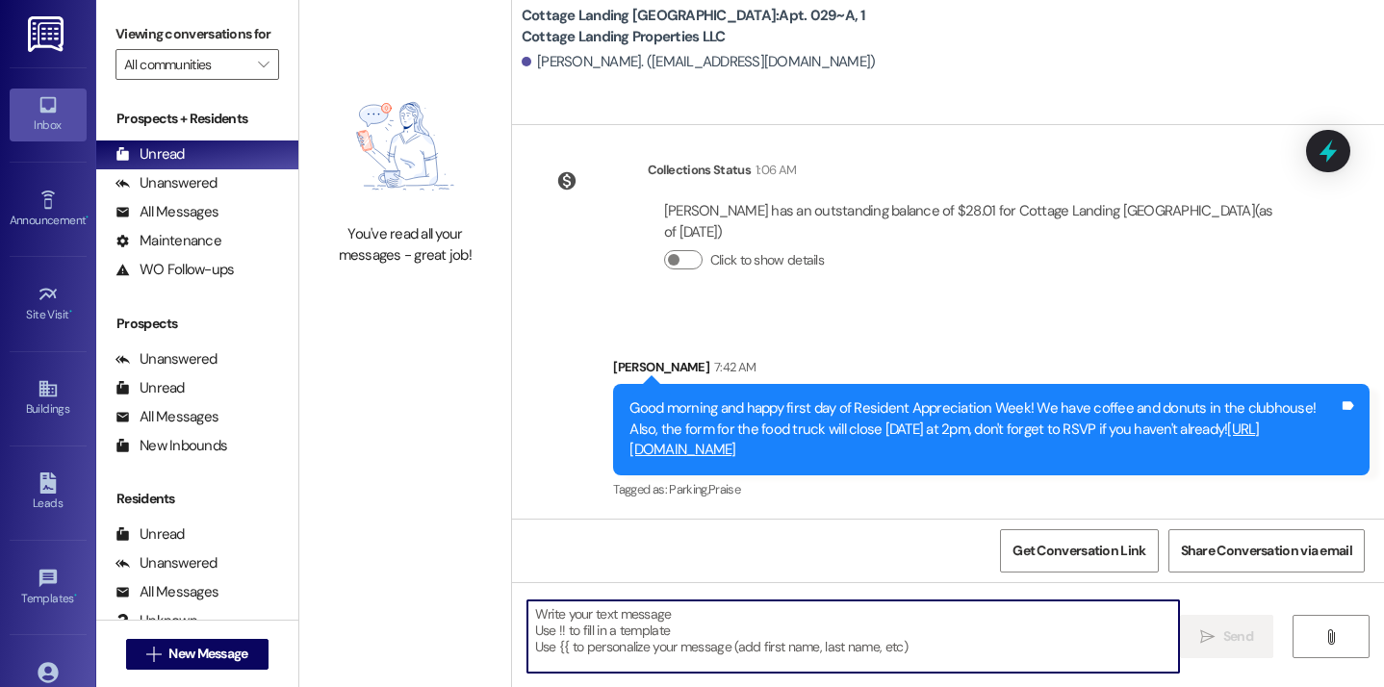
scroll to position [3427, 0]
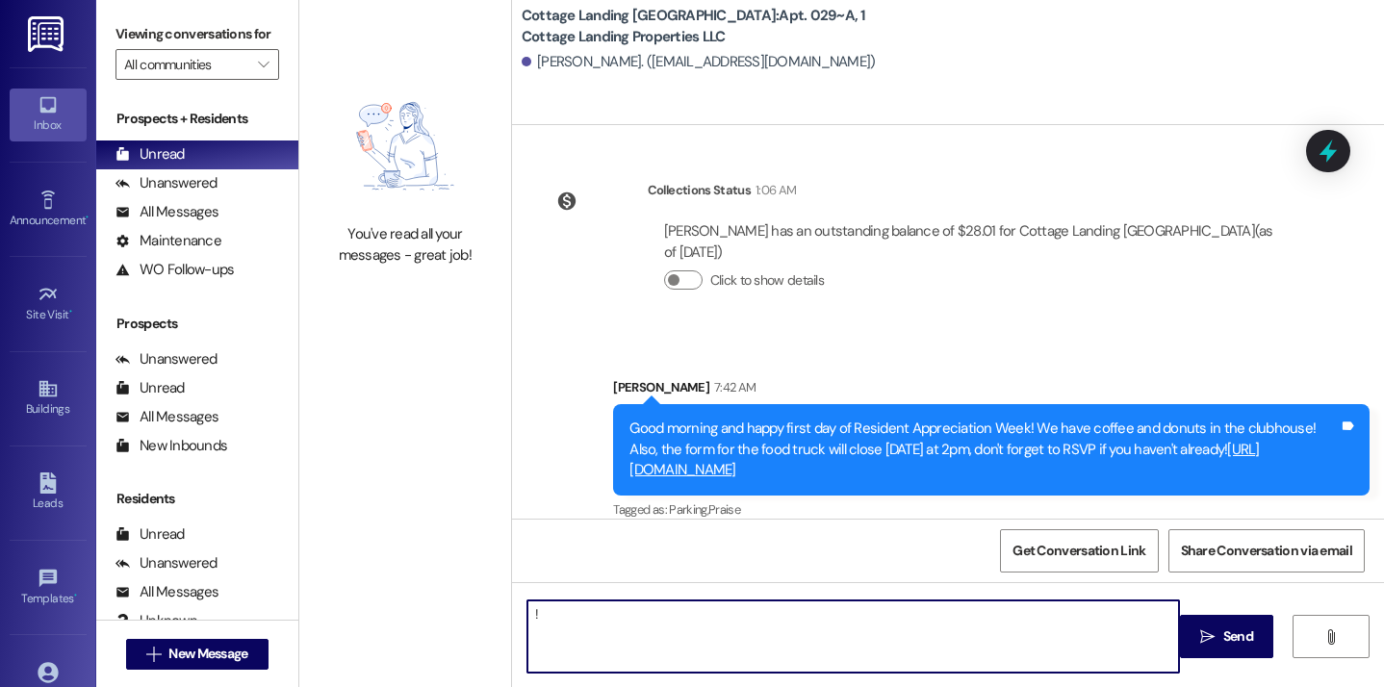
type textarea "!!"
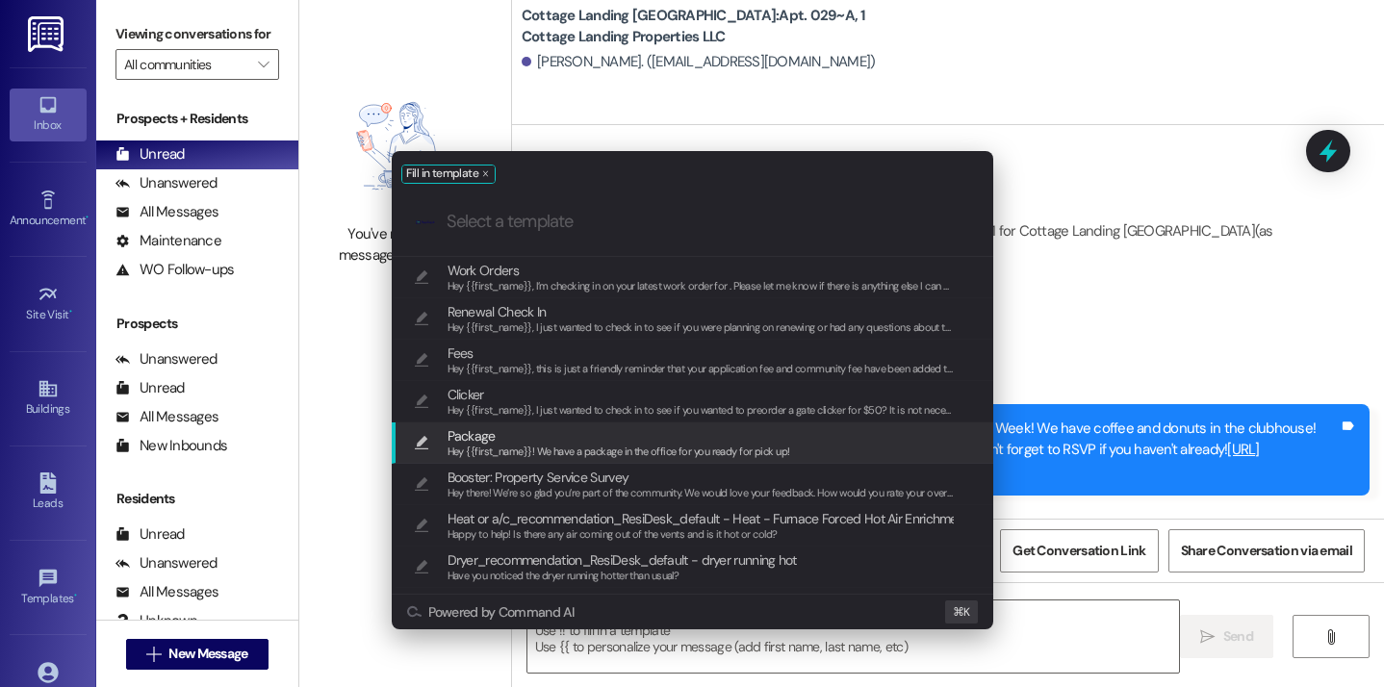
click at [609, 446] on span "Hey {{first_name}}! We have a package in the office for you ready for pick up!" at bounding box center [619, 451] width 343 height 13
type textarea "Hey {{first_name}}! We have a package in the office for you ready for pick up!"
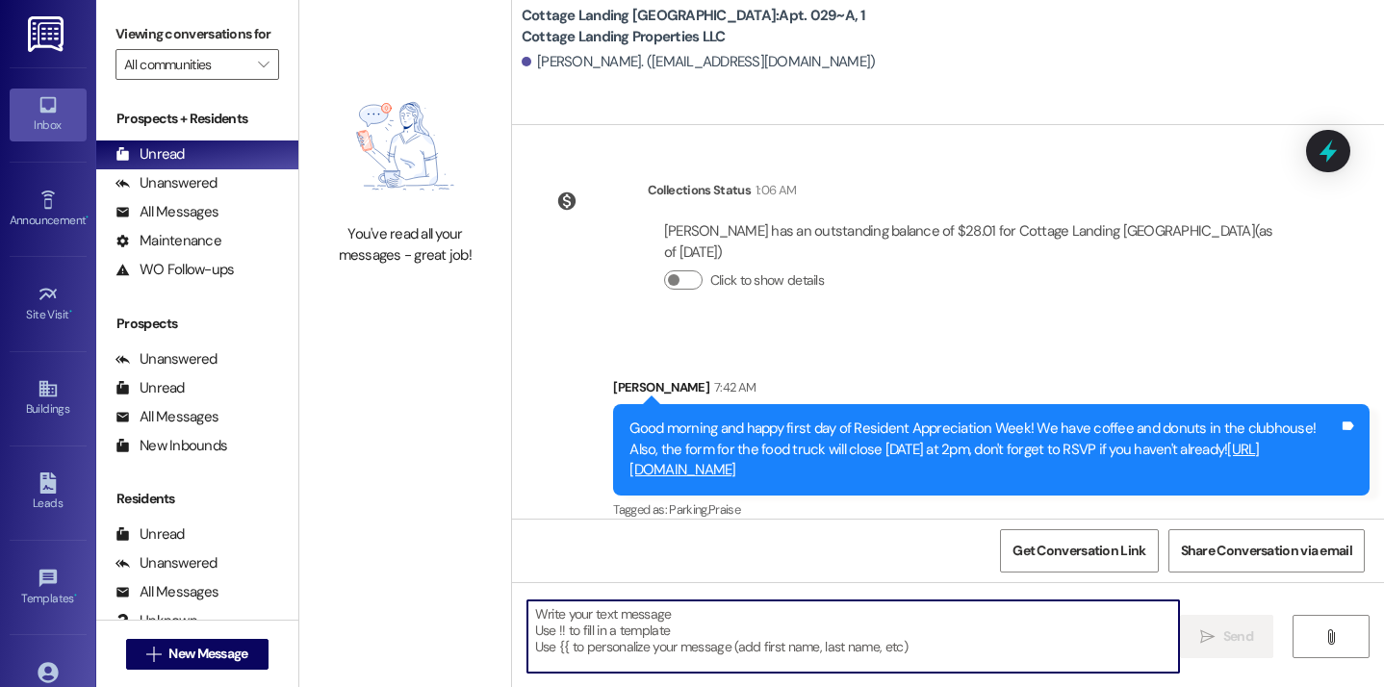
scroll to position [3561, 0]
